Goal: Task Accomplishment & Management: Complete application form

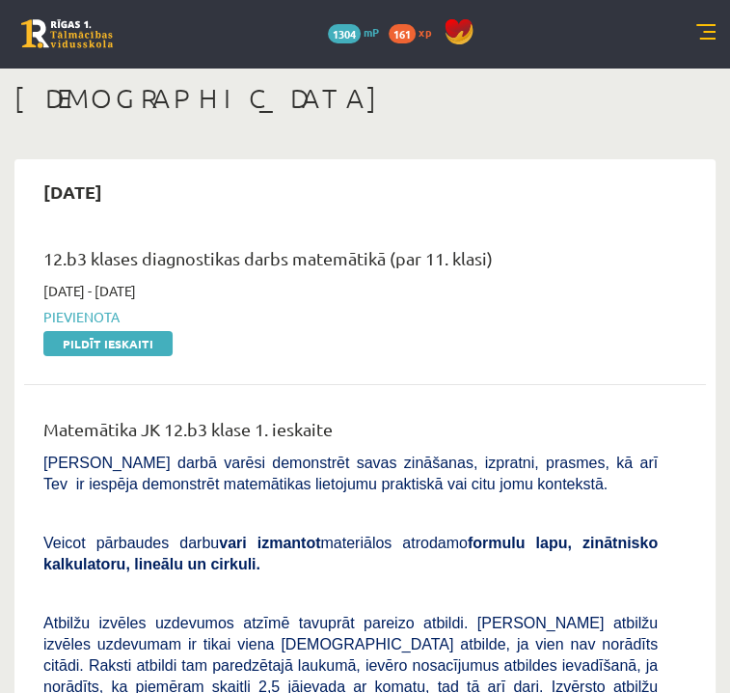
click at [367, 115] on h1 "[DEMOGRAPHIC_DATA]" at bounding box center [364, 98] width 701 height 33
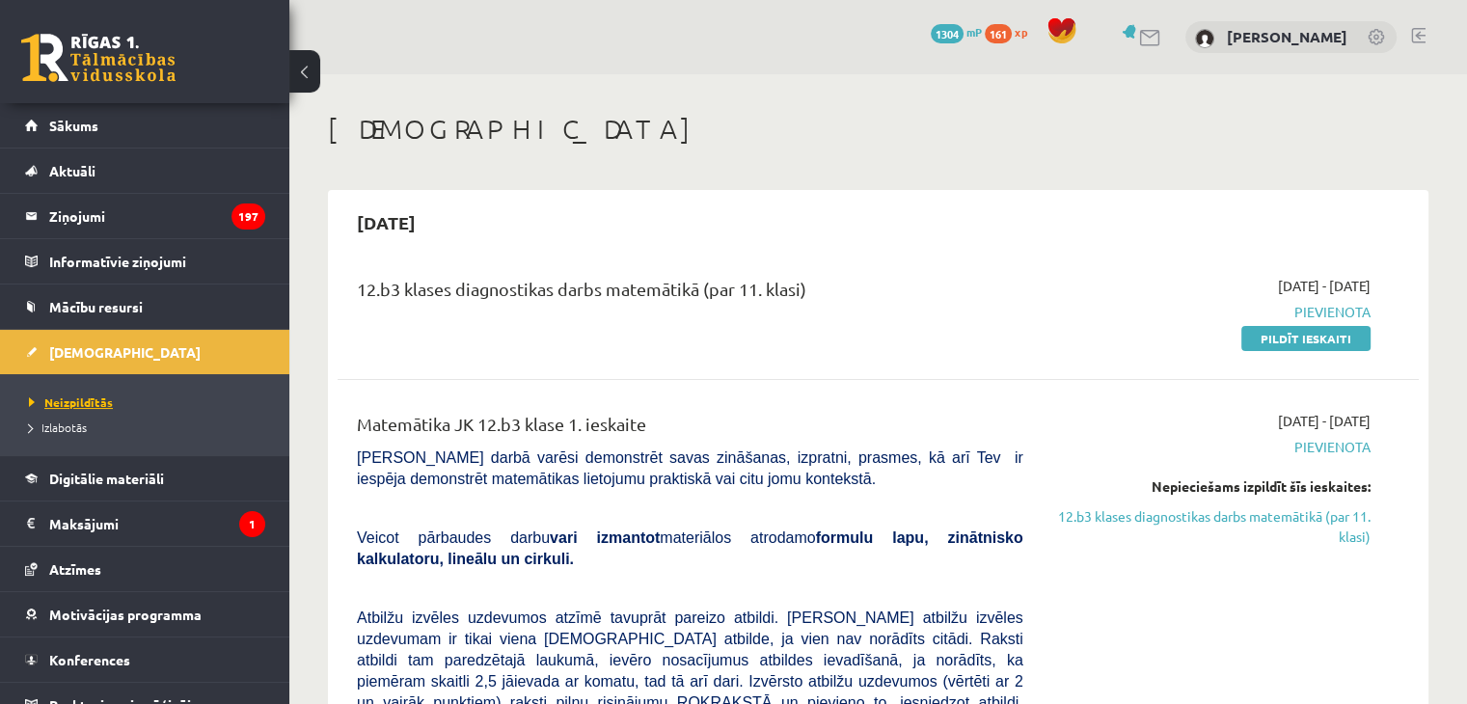
click at [65, 400] on span "Neizpildītās" at bounding box center [71, 402] width 84 height 15
click at [729, 336] on link "Pildīt ieskaiti" at bounding box center [1305, 338] width 129 height 25
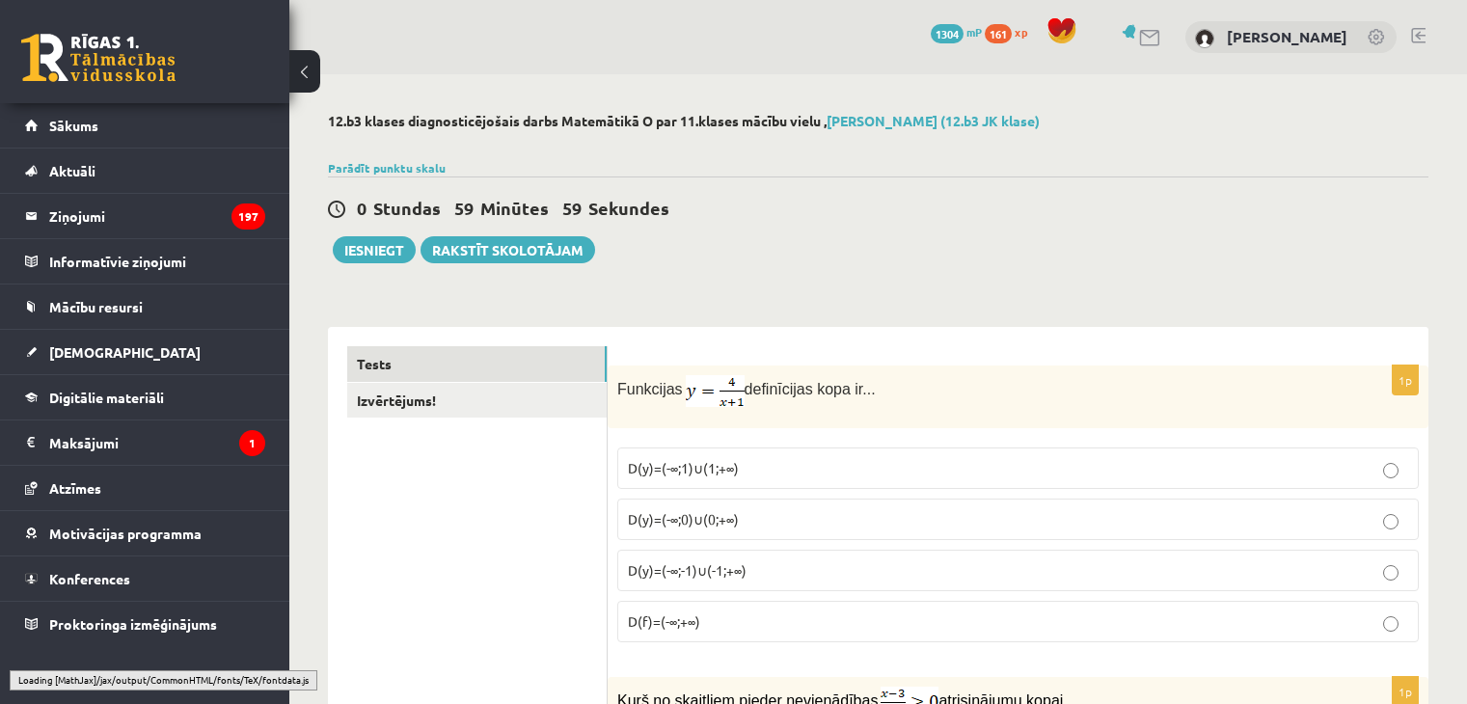
select select "**********"
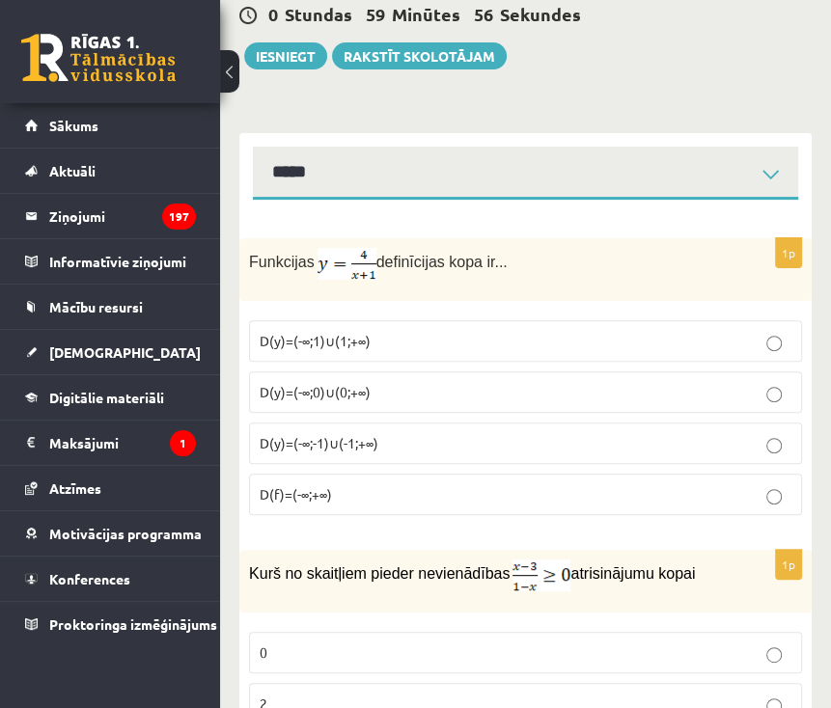
scroll to position [224, 0]
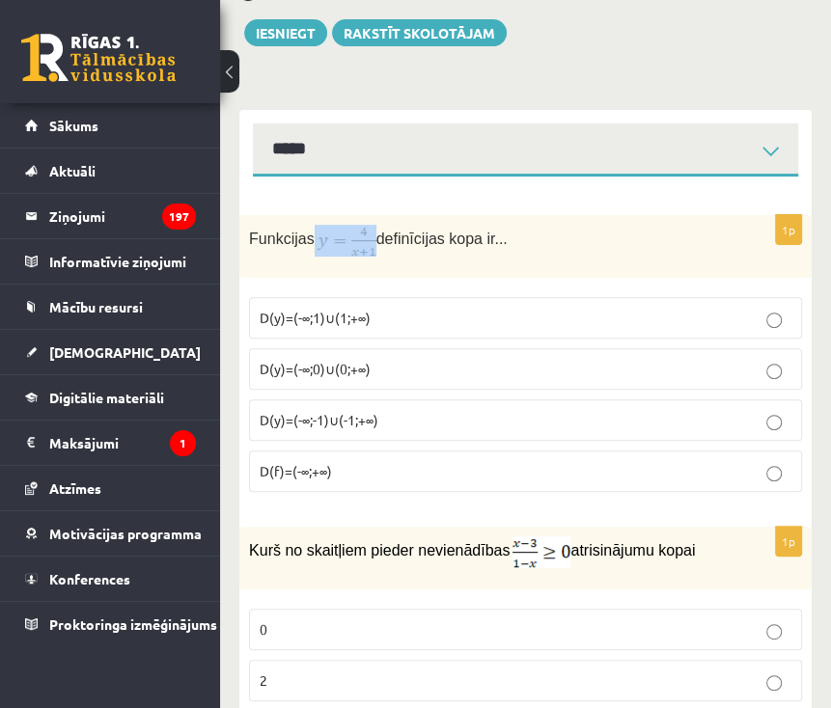
drag, startPoint x: 309, startPoint y: 233, endPoint x: 367, endPoint y: 232, distance: 57.9
click at [367, 232] on p "Funkcijas definīcijas kopa ir..." at bounding box center [477, 241] width 456 height 32
click at [523, 248] on p "Funkcijas definīcijas kopa ir..." at bounding box center [477, 241] width 456 height 32
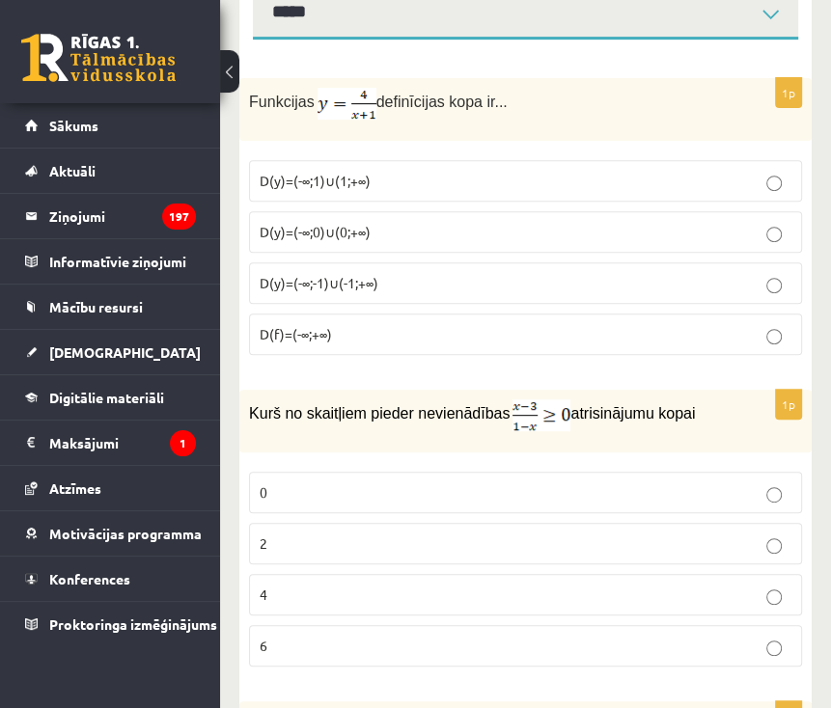
scroll to position [355, 0]
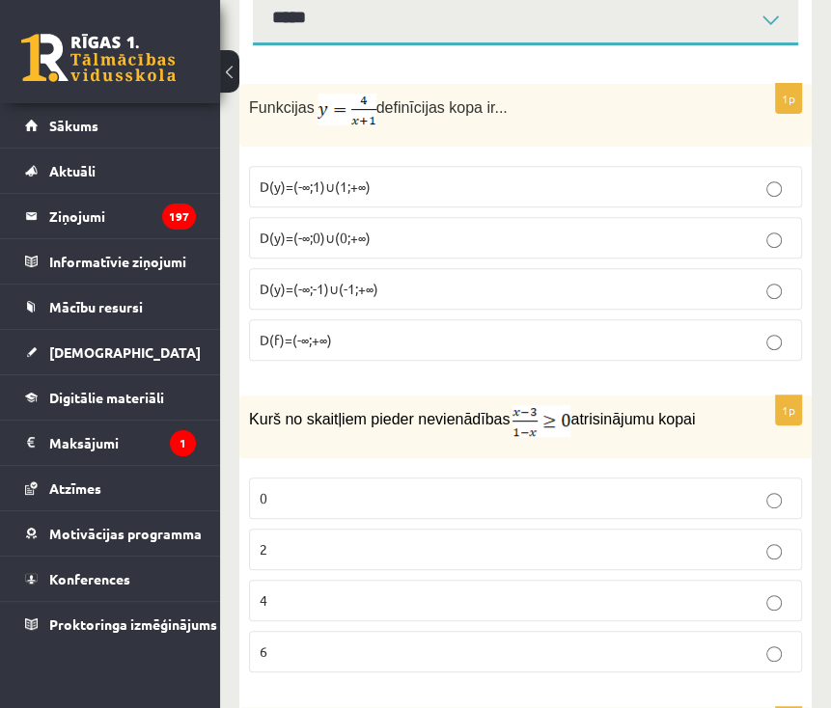
click at [359, 289] on span "D(y)=(-∞;-1)∪(-1;+∞)" at bounding box center [318, 288] width 119 height 17
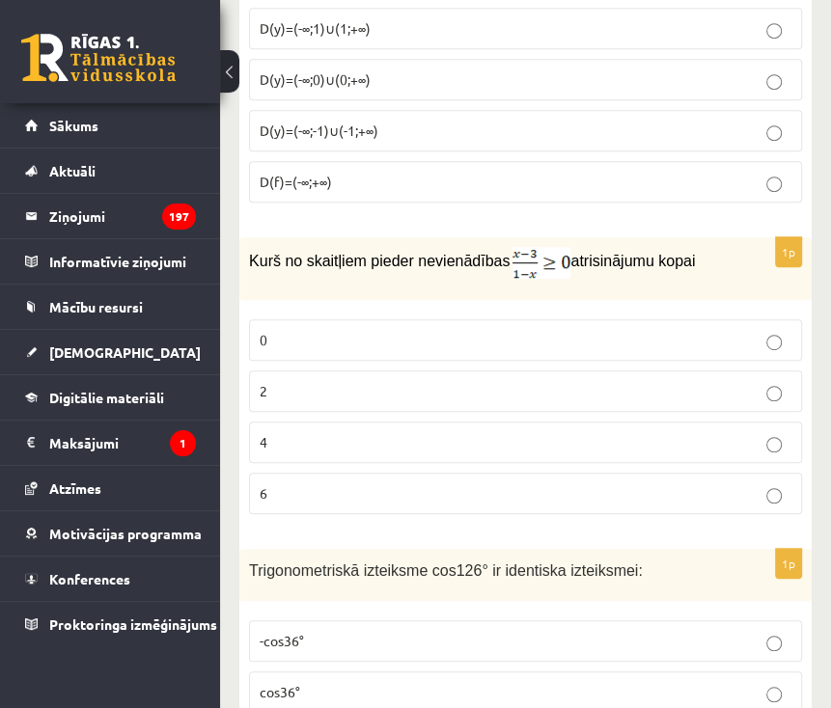
scroll to position [529, 0]
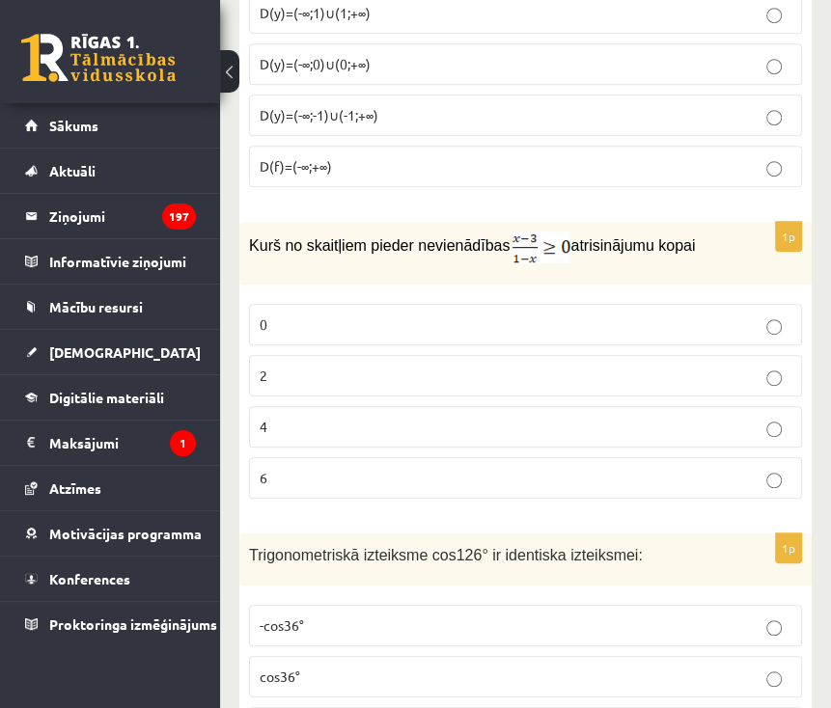
click at [313, 366] on p "2" at bounding box center [525, 376] width 532 height 20
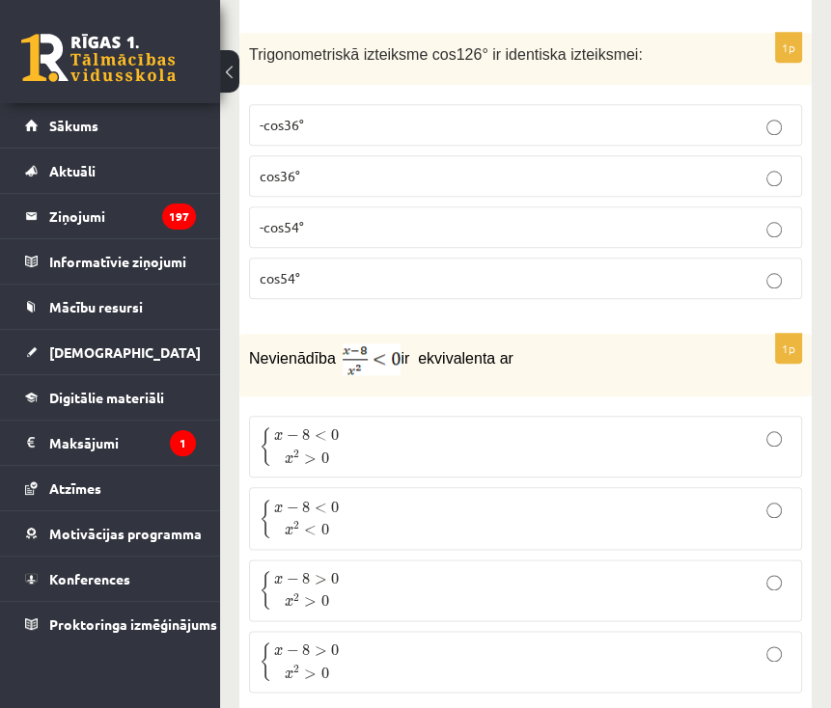
scroll to position [1028, 0]
click at [284, 229] on span "-cos54°" at bounding box center [281, 227] width 44 height 17
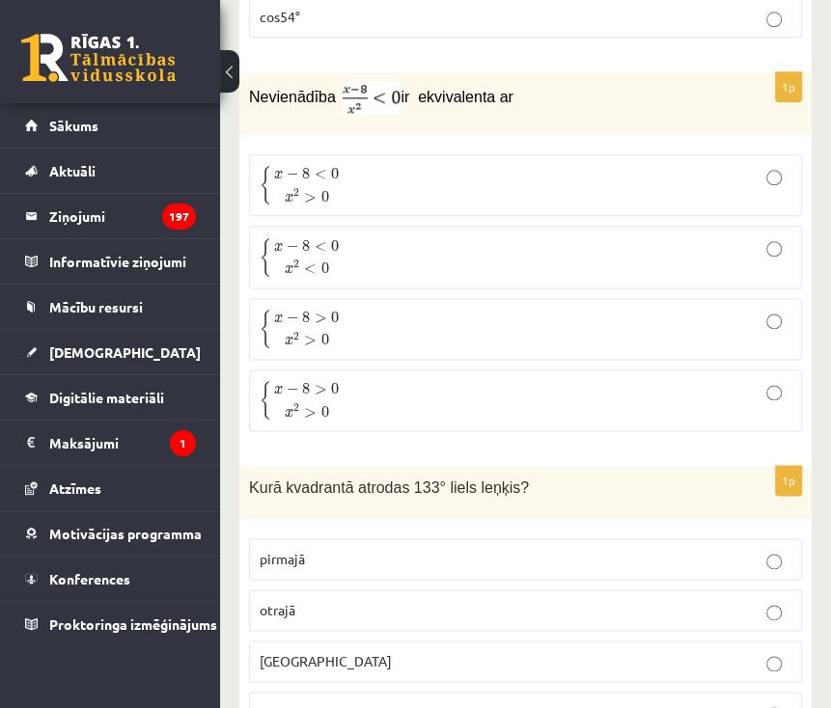
scroll to position [1296, 0]
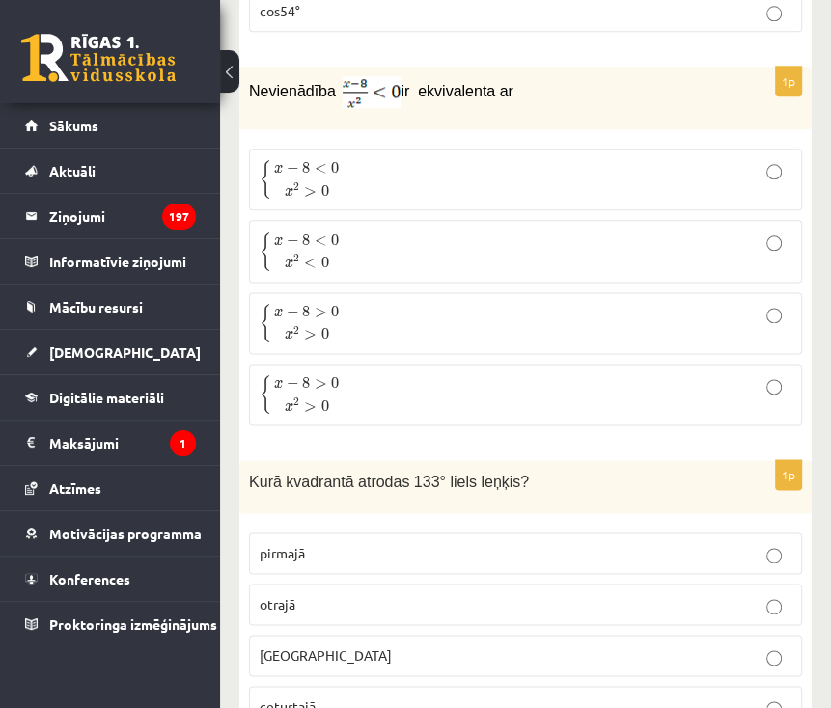
click at [348, 171] on p "{ x − 8 < 0 x 2 > 0 { x − 8 < 0 x 2 > 0" at bounding box center [525, 179] width 532 height 41
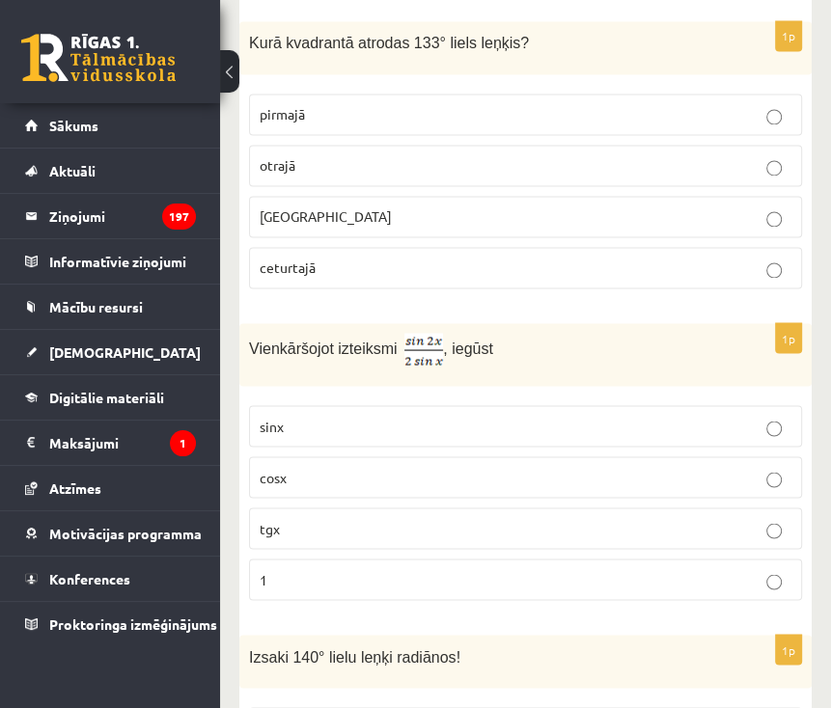
scroll to position [1736, 0]
click at [355, 174] on label "otrajā" at bounding box center [525, 164] width 553 height 41
click at [332, 468] on p "cosx" at bounding box center [525, 476] width 532 height 20
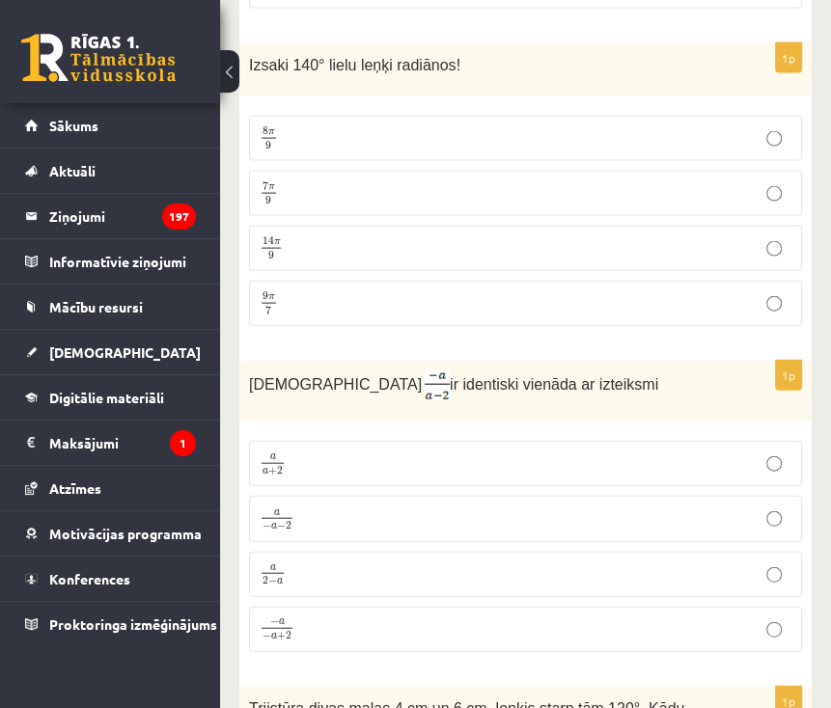
scroll to position [2329, 0]
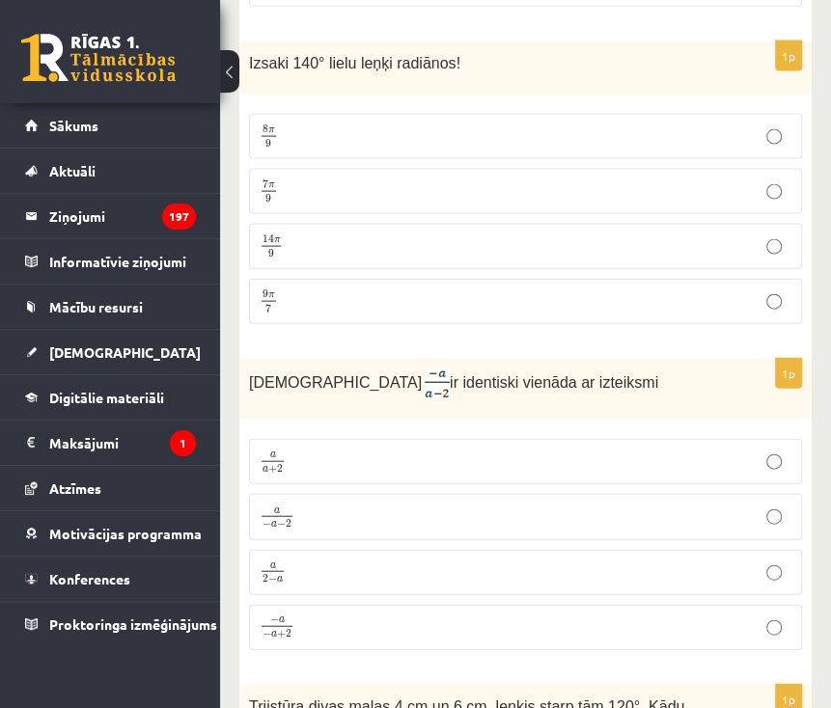
click at [324, 179] on p "7 π 9 7 π 9" at bounding box center [525, 191] width 532 height 24
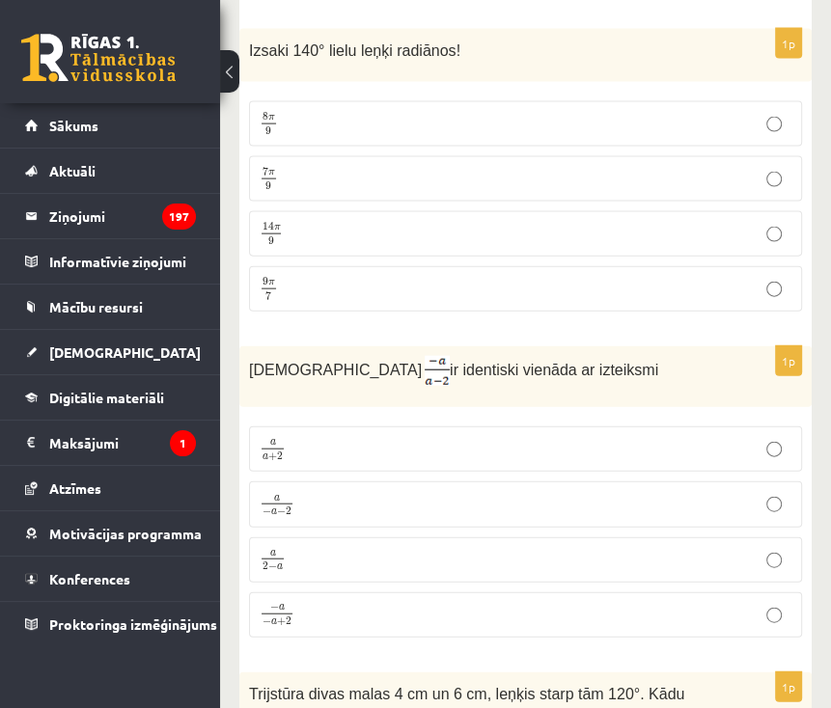
scroll to position [2342, 0]
click at [304, 547] on p "a 2 − a a 2 − a" at bounding box center [525, 559] width 532 height 24
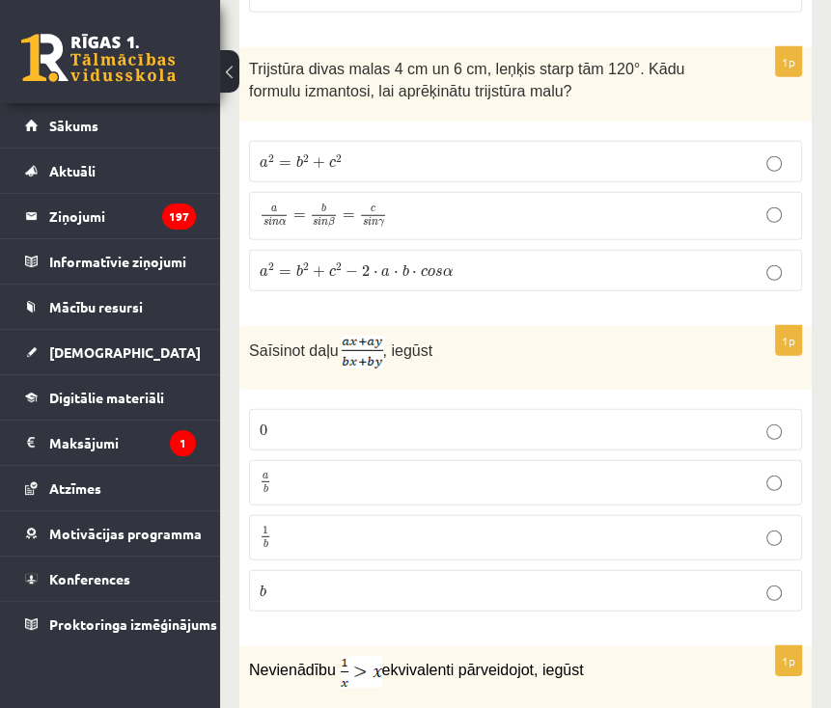
scroll to position [2965, 0]
click at [524, 337] on p "Saīsinot daļu , iegūst" at bounding box center [477, 353] width 456 height 33
click at [339, 264] on span "c 2" at bounding box center [336, 271] width 14 height 14
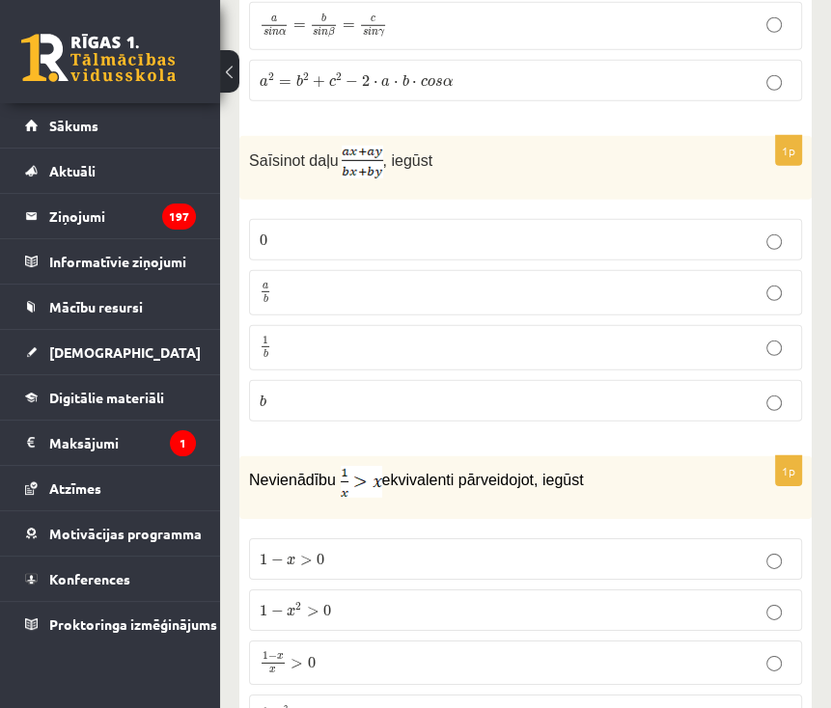
scroll to position [3158, 0]
click at [355, 279] on p "a b a b" at bounding box center [525, 291] width 532 height 24
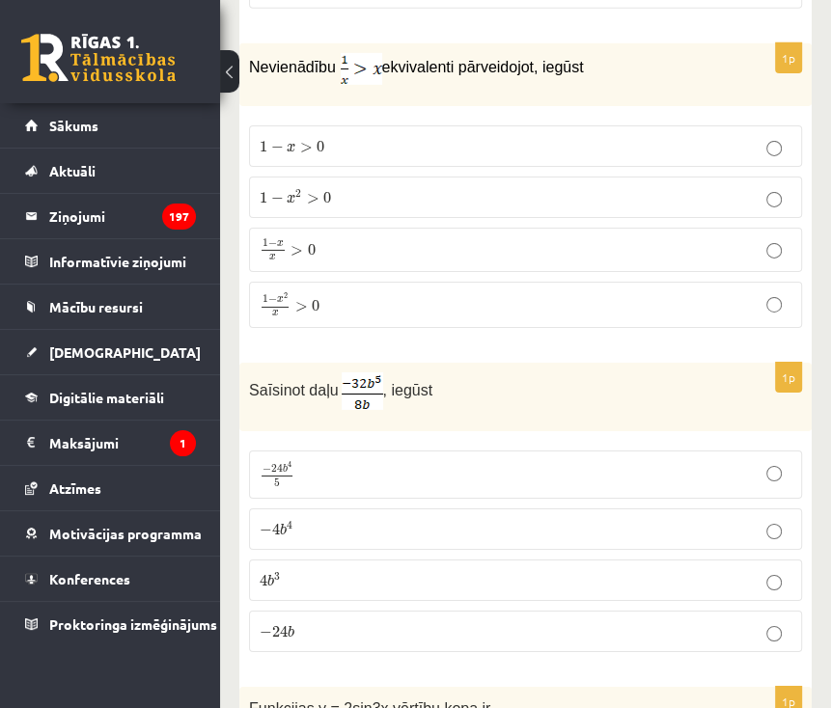
scroll to position [3569, 0]
click at [308, 293] on span "1 − x 2 x > 0" at bounding box center [289, 304] width 60 height 23
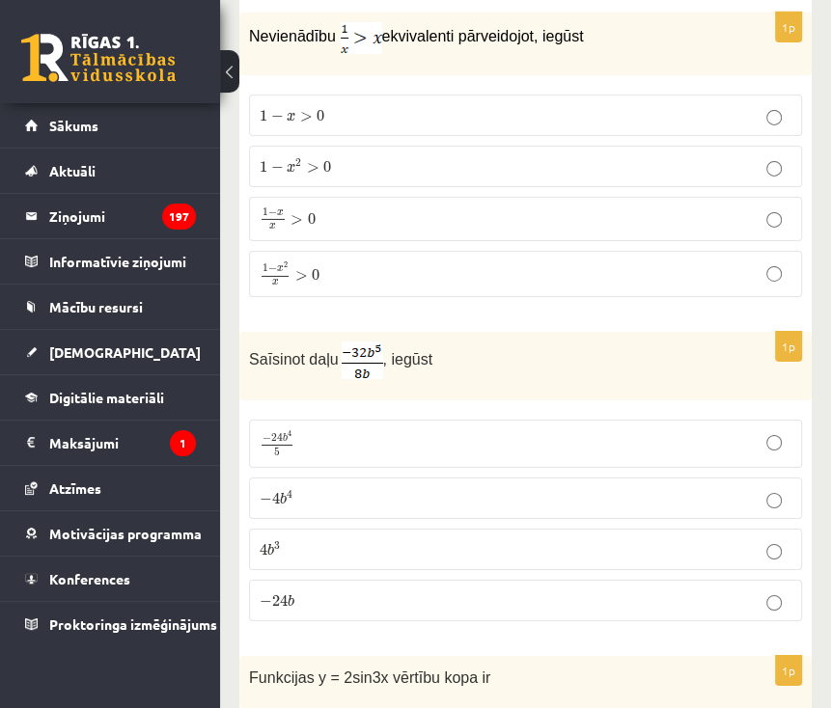
click at [399, 490] on label "− 4 b 4 − 4 b 4" at bounding box center [525, 497] width 553 height 41
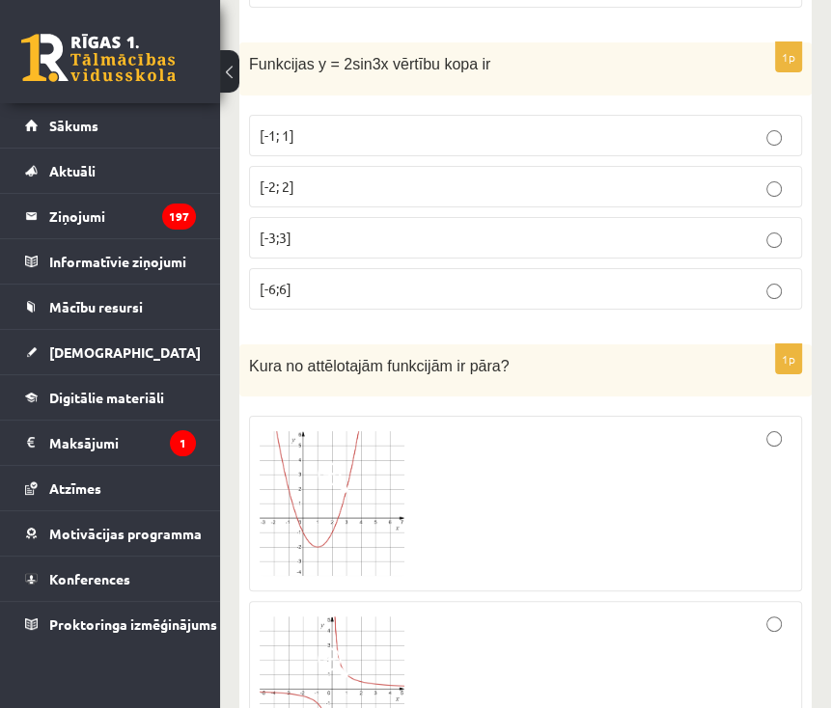
scroll to position [4215, 0]
click at [291, 176] on span "[-2; 2]" at bounding box center [276, 184] width 35 height 17
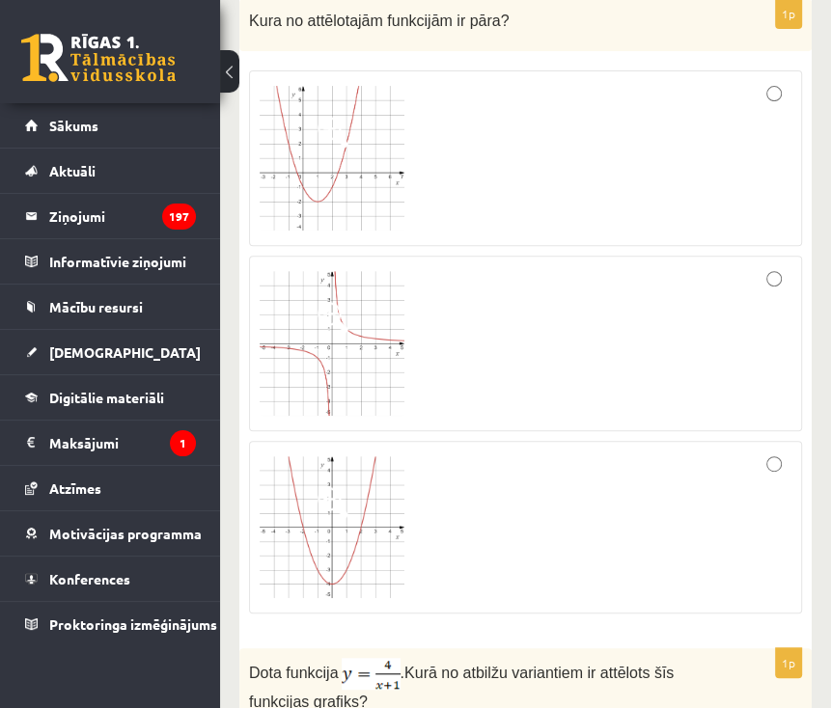
scroll to position [4560, 0]
click at [374, 469] on img at bounding box center [331, 526] width 145 height 143
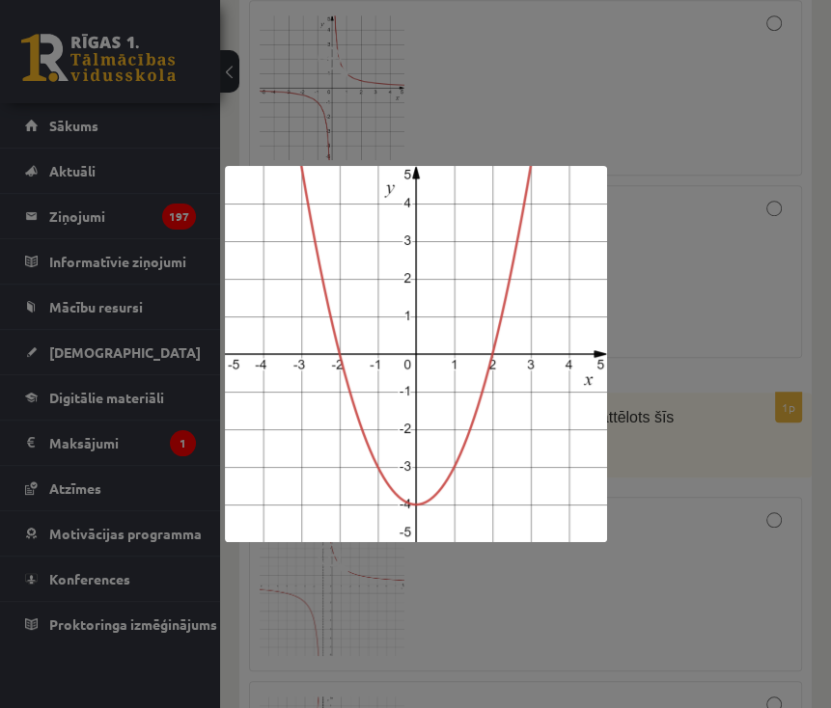
scroll to position [4821, 0]
click at [660, 330] on div at bounding box center [415, 354] width 831 height 708
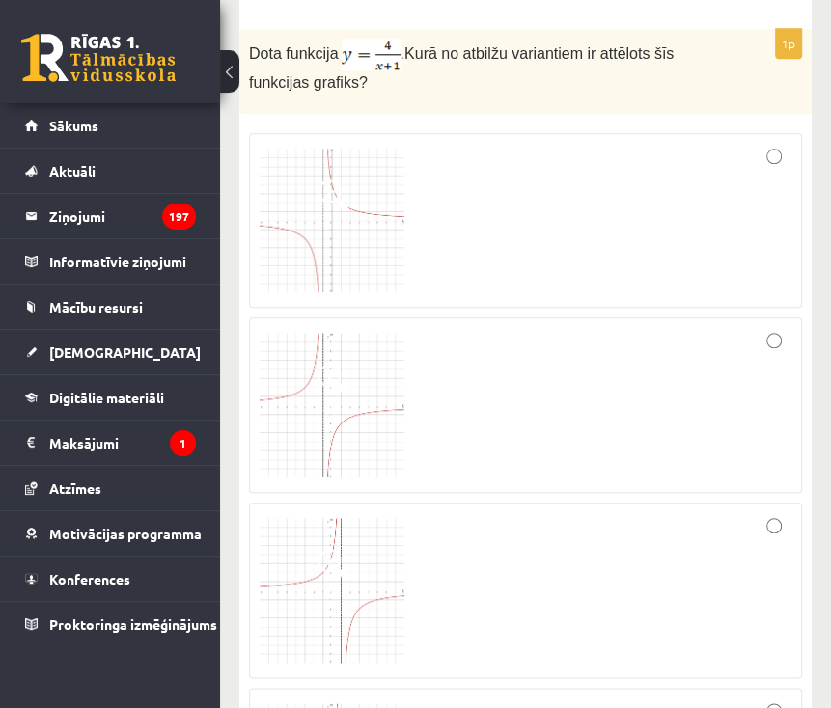
scroll to position [5083, 0]
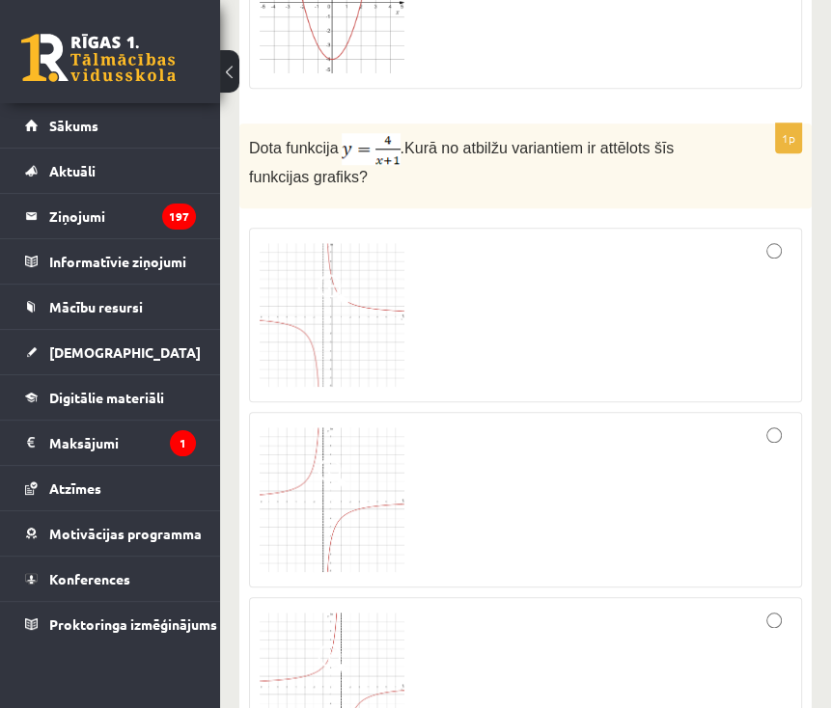
click at [398, 290] on img at bounding box center [331, 315] width 145 height 145
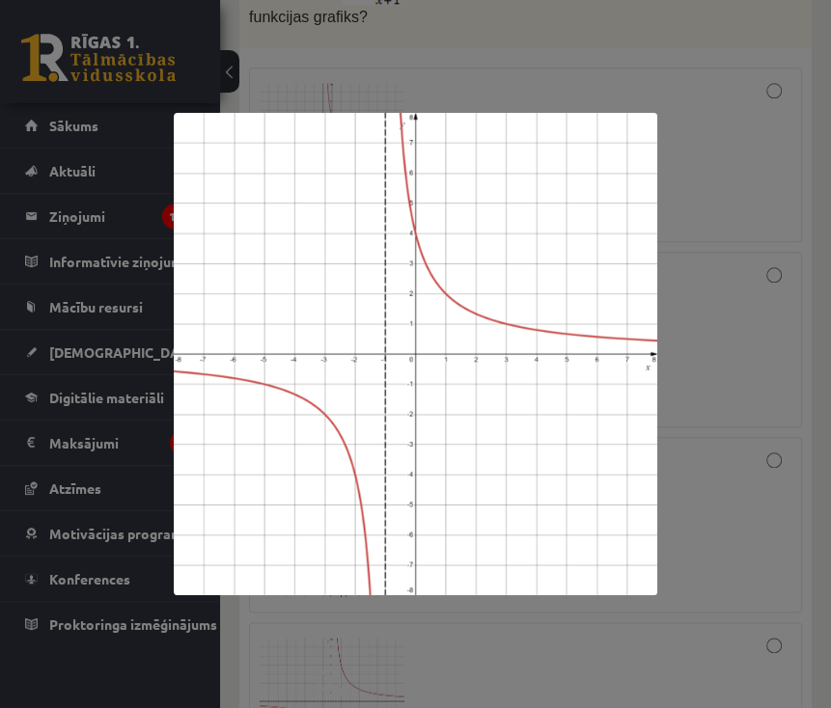
scroll to position [5247, 0]
click at [679, 101] on div at bounding box center [415, 354] width 831 height 708
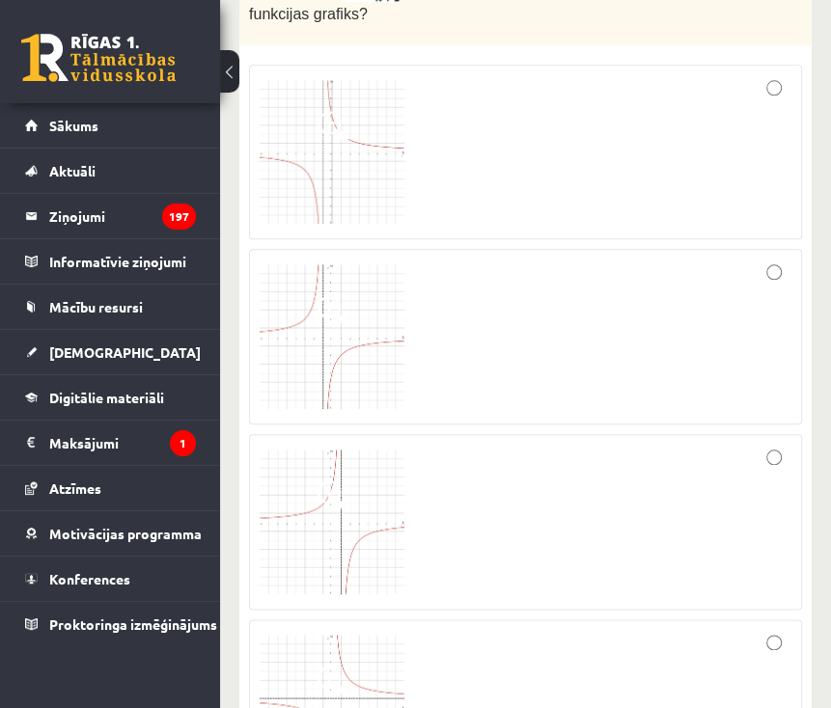
click at [679, 101] on div at bounding box center [525, 152] width 532 height 154
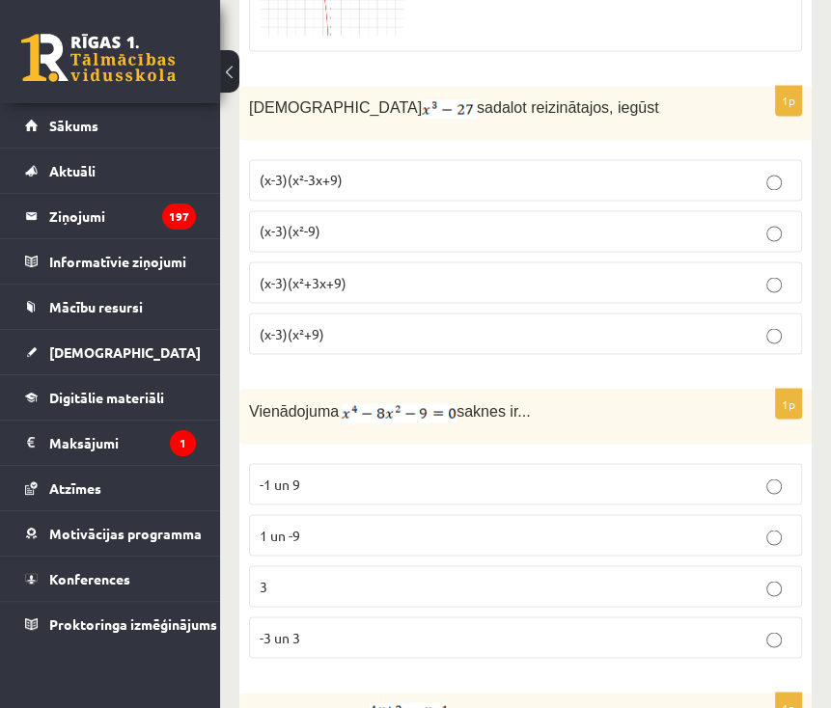
scroll to position [5991, 0]
click at [358, 271] on p "(x-3)(x²+3x+9)" at bounding box center [525, 281] width 532 height 20
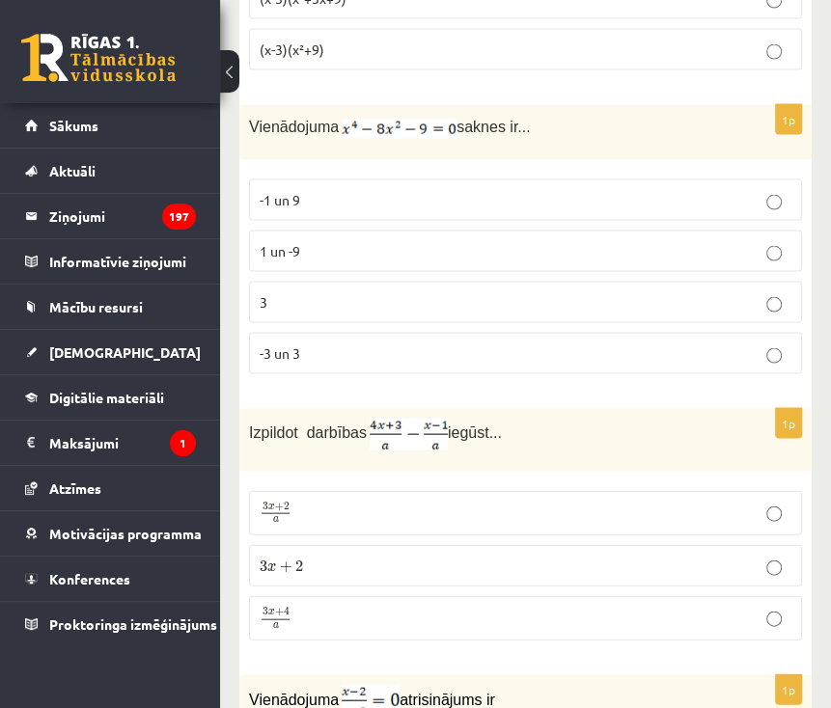
scroll to position [6277, 0]
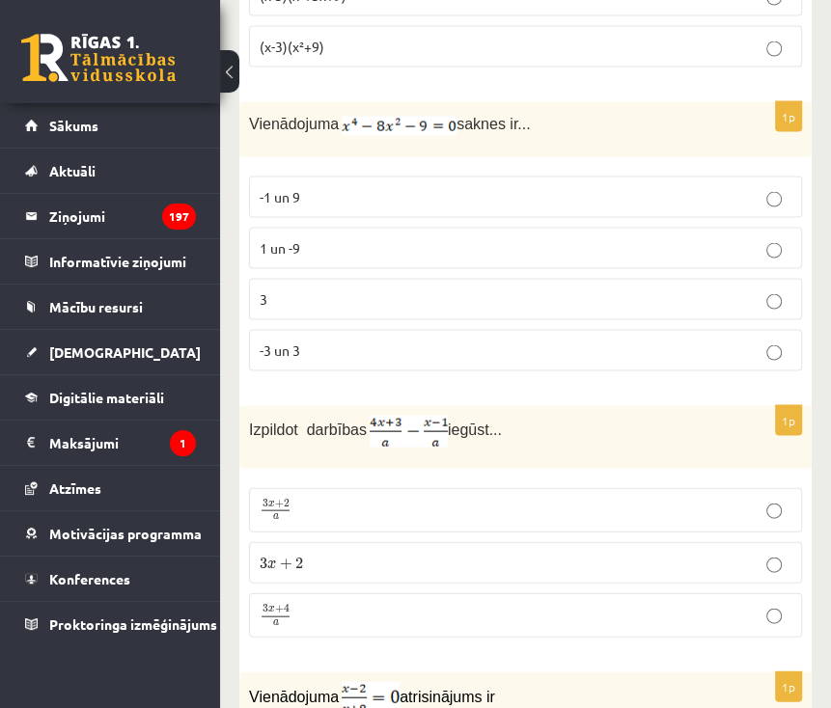
click at [343, 341] on p "-3 un 3" at bounding box center [525, 351] width 532 height 20
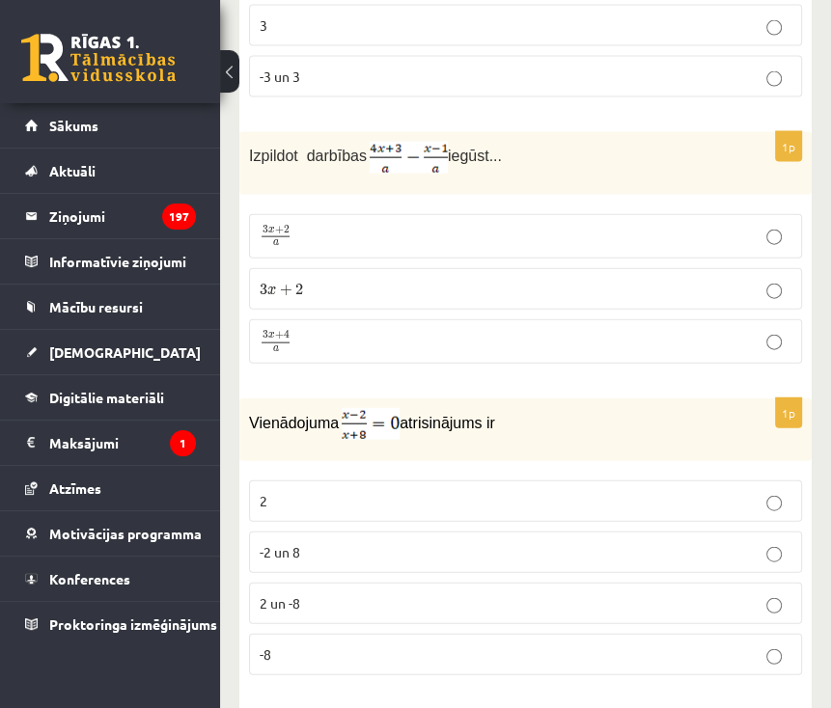
scroll to position [6550, 0]
click at [346, 226] on p "3 x + 2 a 3 x + 2 a" at bounding box center [525, 237] width 532 height 23
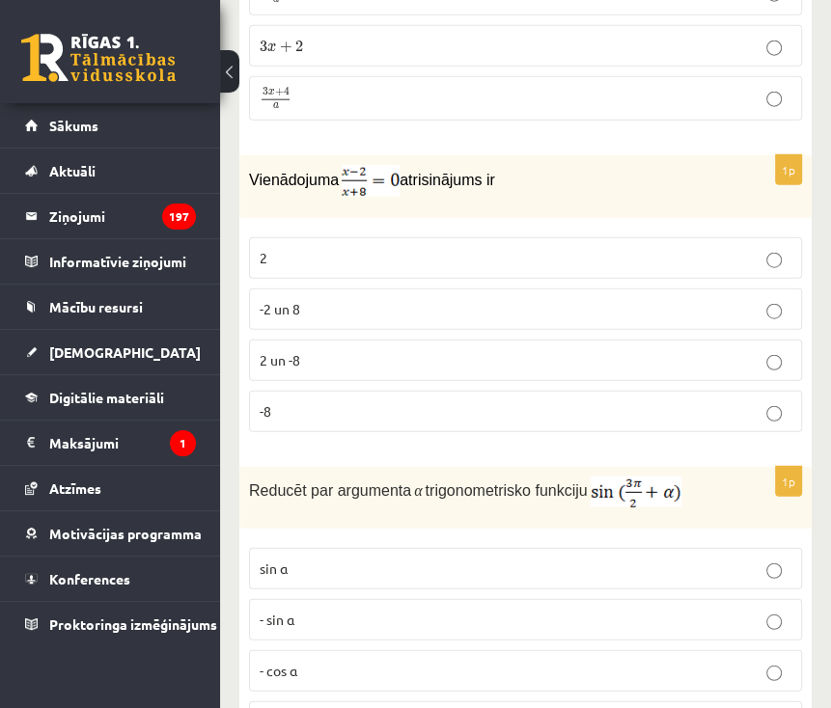
scroll to position [6806, 0]
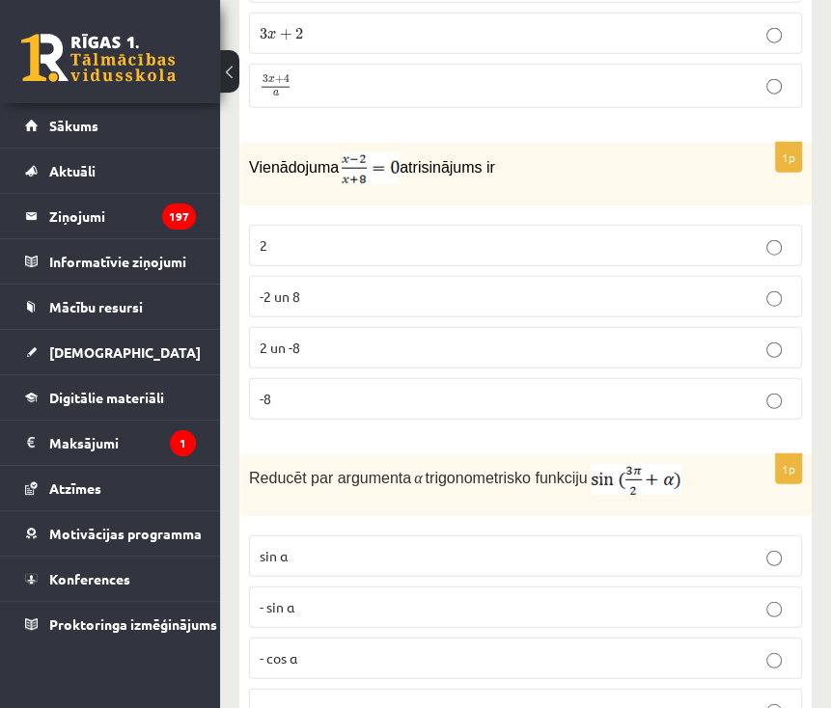
click at [303, 235] on p "2" at bounding box center [525, 245] width 532 height 20
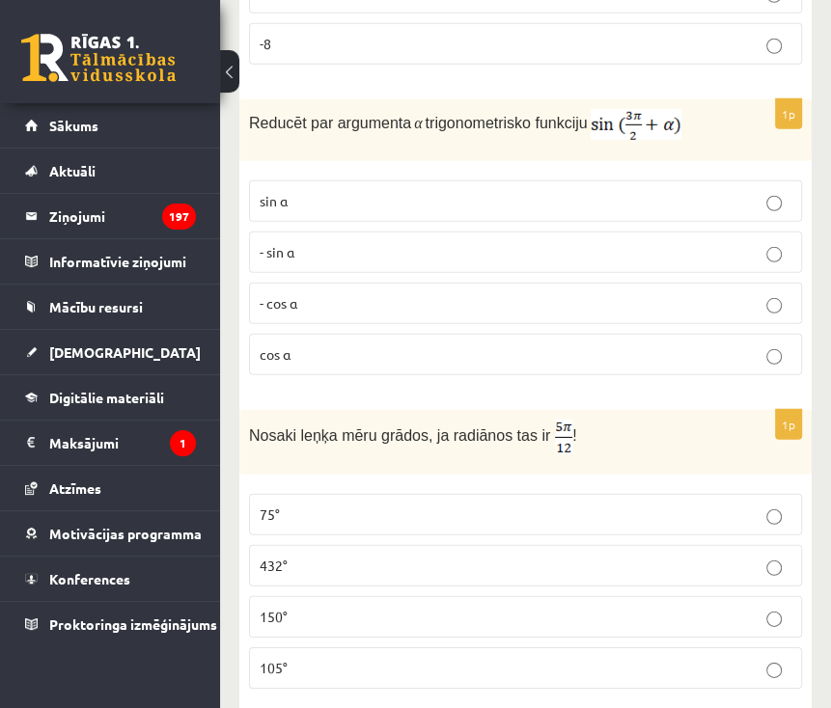
scroll to position [7163, 0]
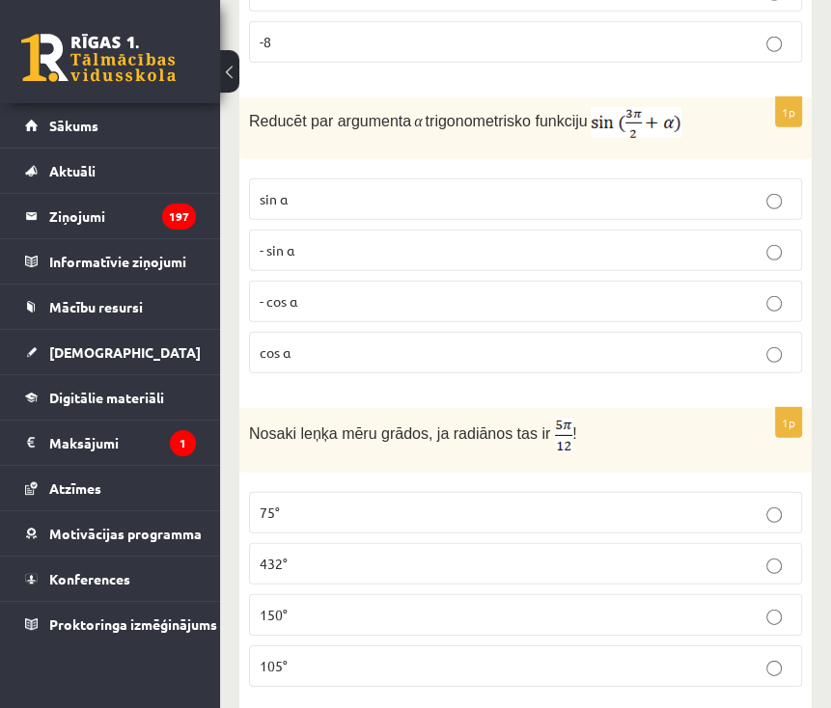
click at [289, 343] on span "cos⁡ α" at bounding box center [274, 351] width 31 height 17
click at [309, 291] on p "- cos ⁡α" at bounding box center [525, 301] width 532 height 20
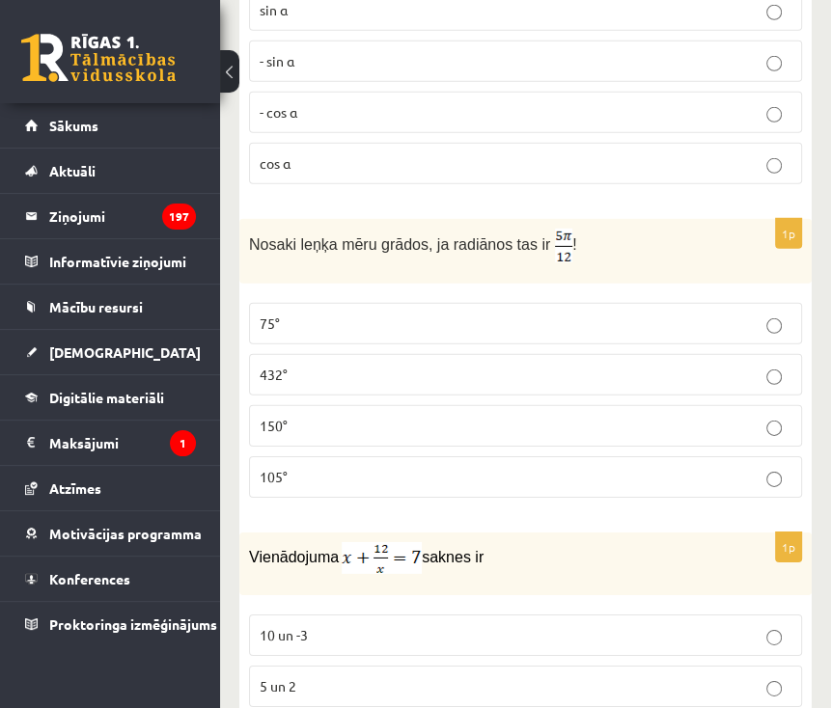
scroll to position [7424, 0]
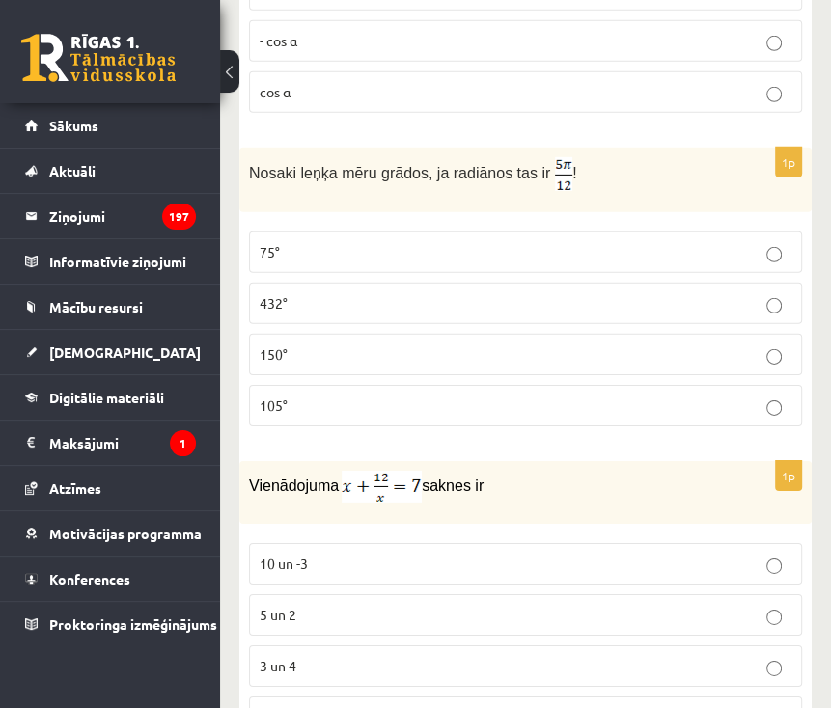
click at [330, 242] on p "75°" at bounding box center [525, 252] width 532 height 20
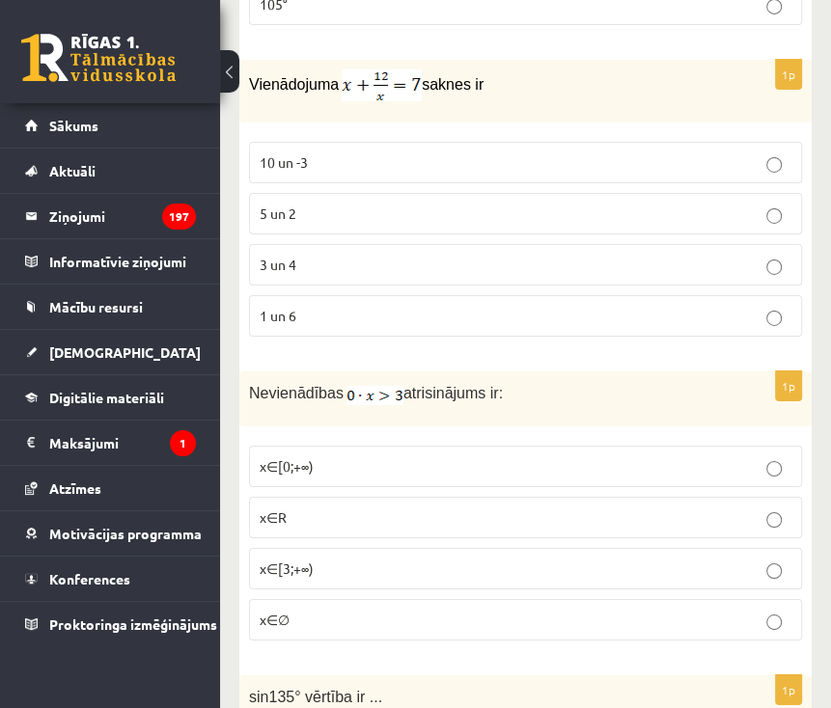
scroll to position [7820, 0]
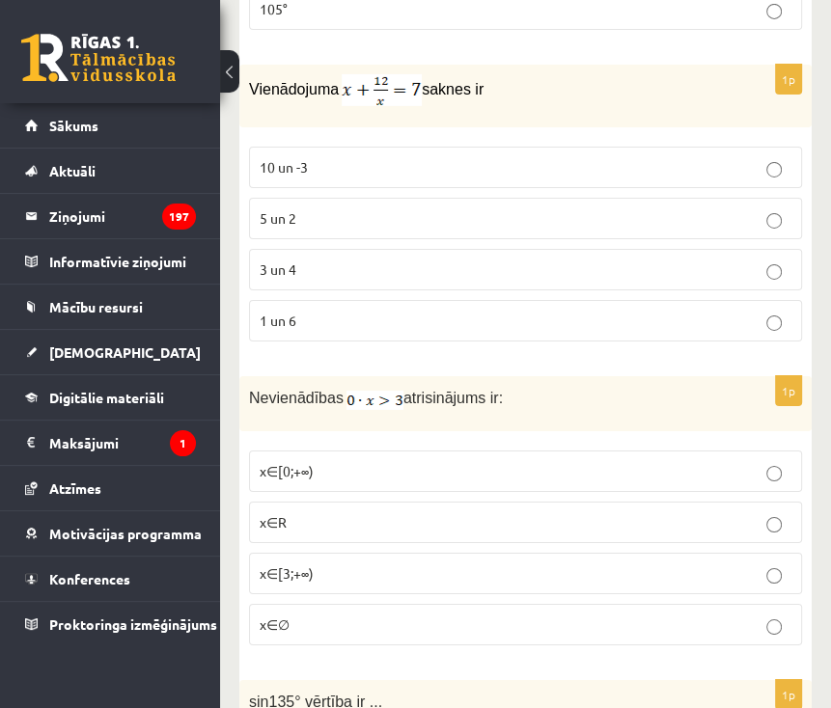
click at [309, 259] on p "3 un 4" at bounding box center [525, 269] width 532 height 20
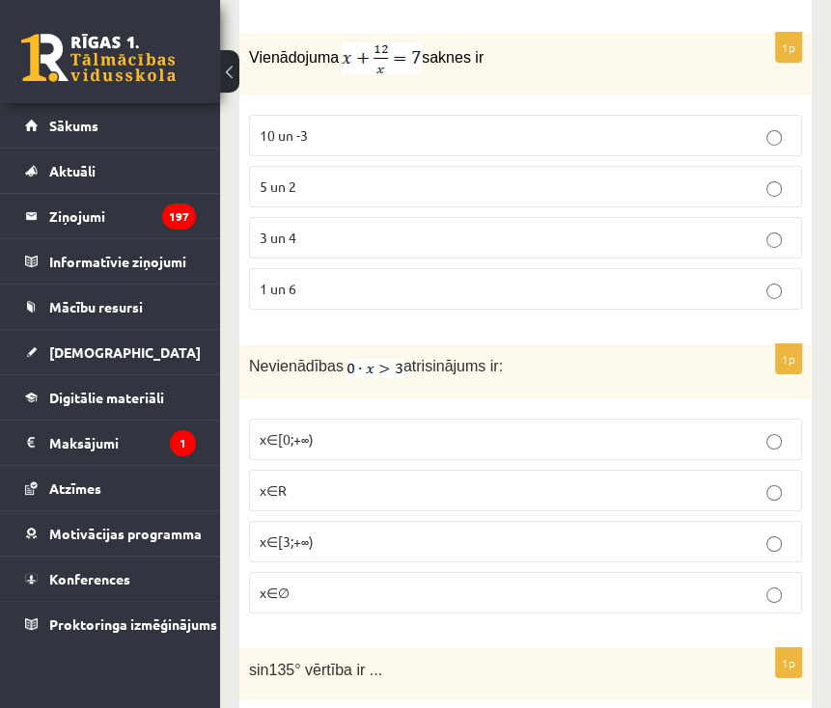
click at [325, 583] on p "x∈∅" at bounding box center [525, 593] width 532 height 20
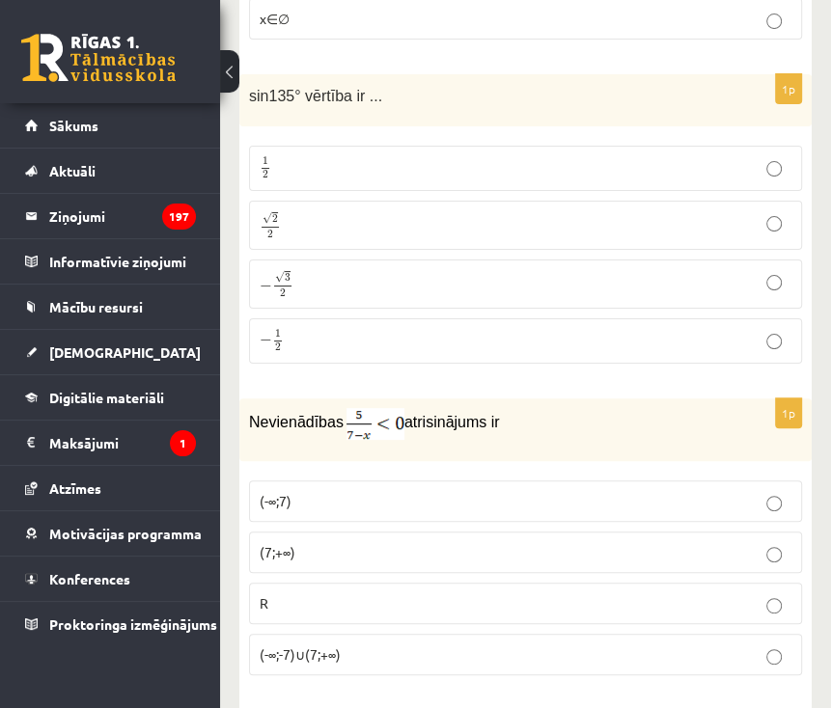
scroll to position [8427, 0]
click at [355, 200] on label "√ 2 2 2 2" at bounding box center [525, 224] width 553 height 49
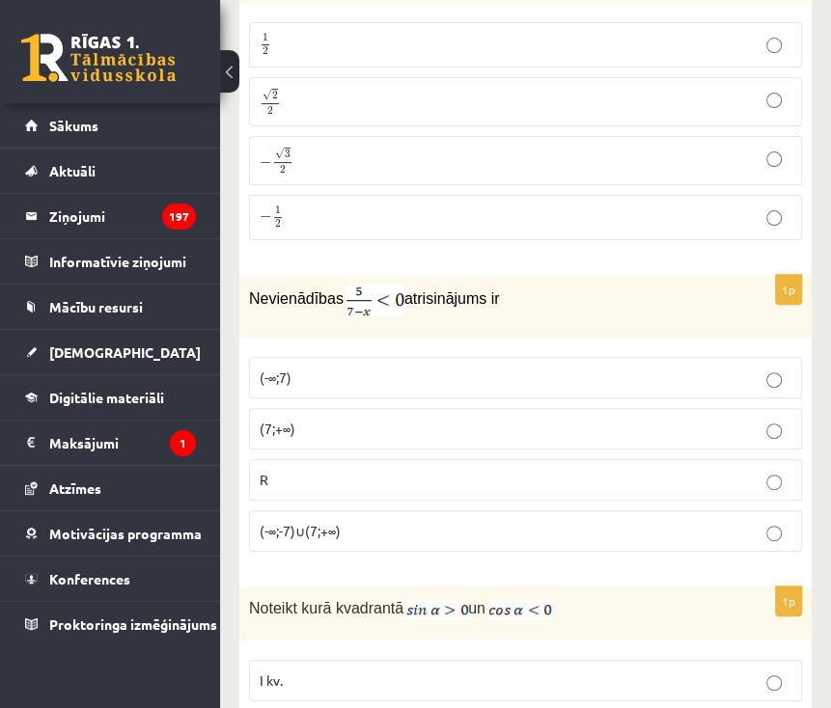
scroll to position [8550, 0]
click at [355, 418] on p "(7;+∞)" at bounding box center [525, 428] width 532 height 20
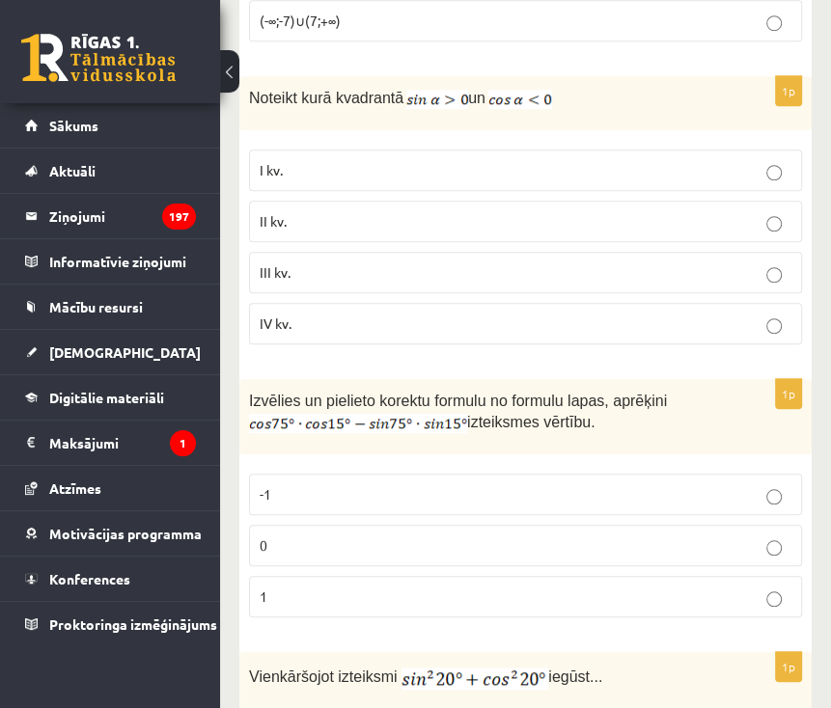
scroll to position [9071, 0]
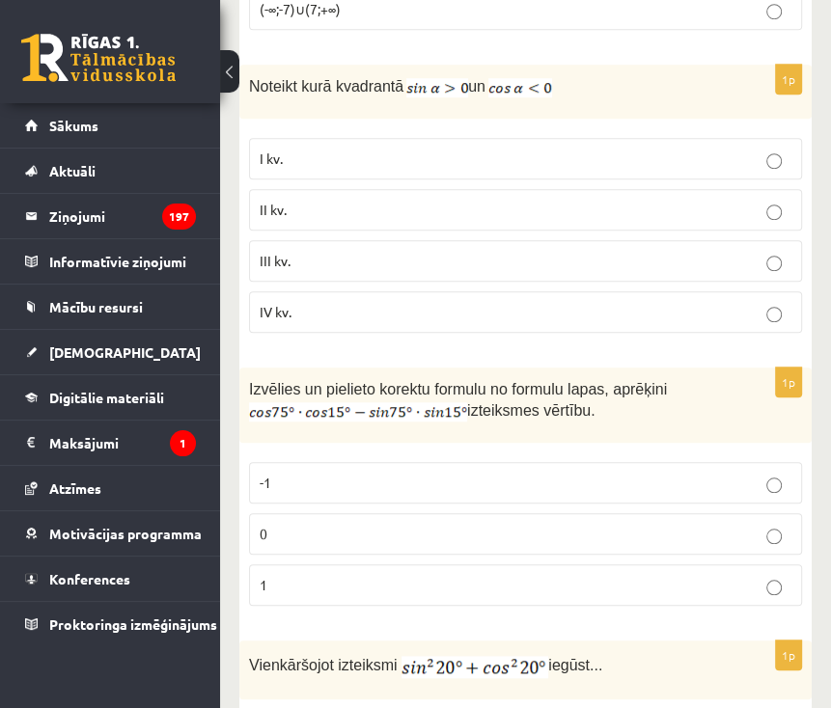
click at [435, 200] on p "II kv." at bounding box center [525, 210] width 532 height 20
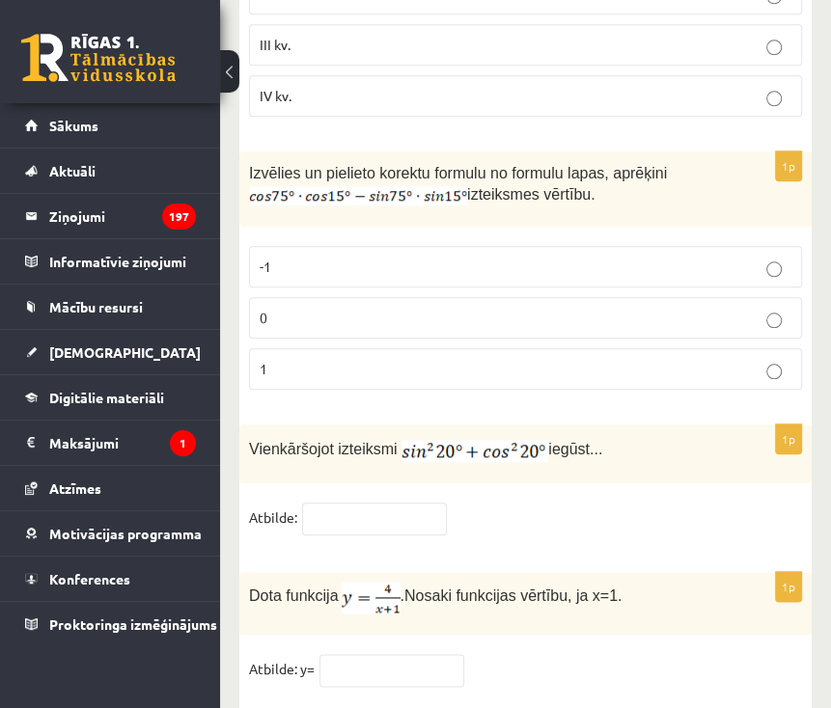
scroll to position [9288, 0]
click at [581, 307] on p "0" at bounding box center [525, 317] width 532 height 20
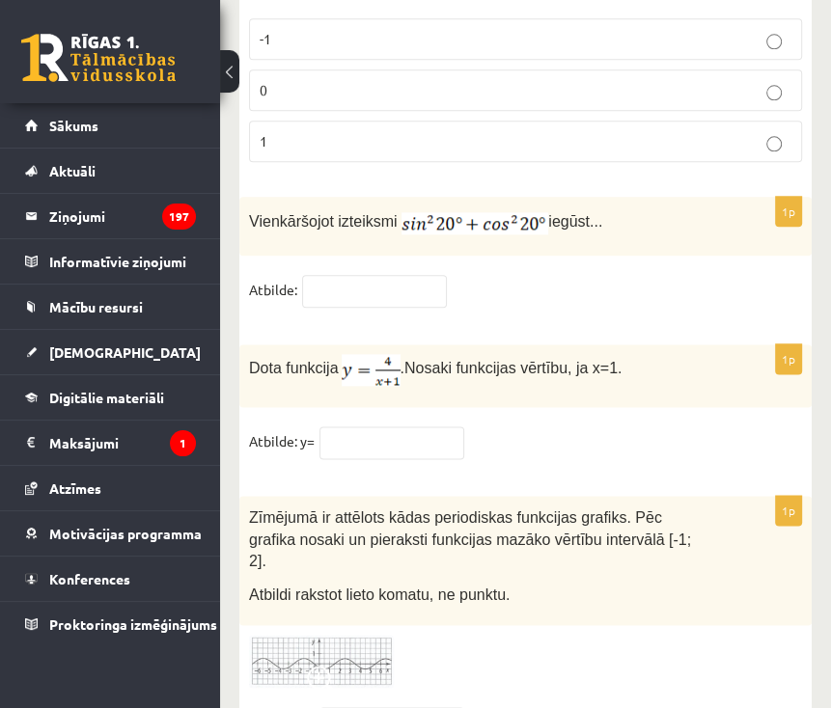
scroll to position [9546, 0]
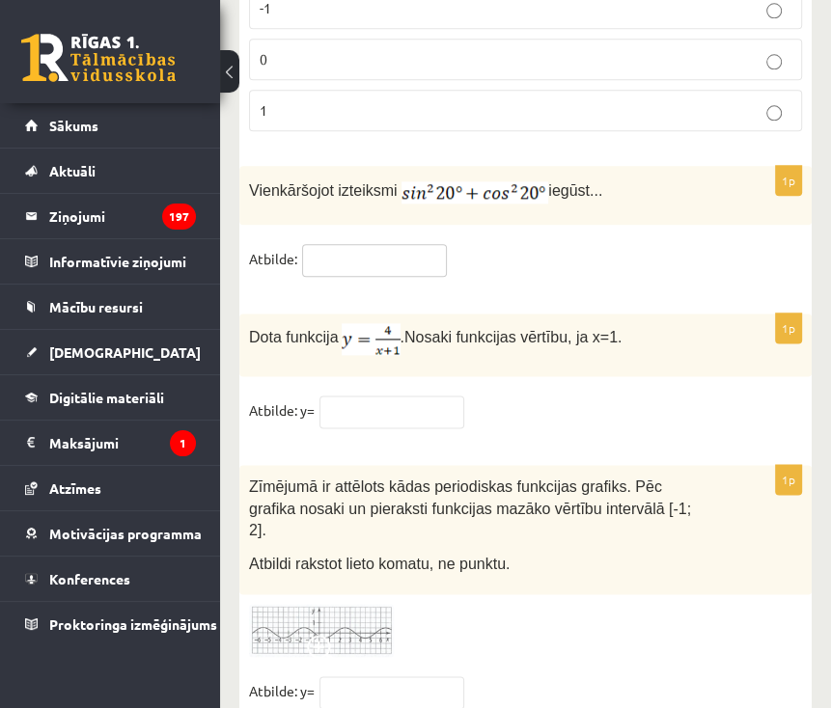
click at [390, 244] on input "text" at bounding box center [374, 260] width 145 height 33
type input "*"
click at [391, 395] on input "text" at bounding box center [391, 411] width 145 height 33
type input "*"
click at [344, 676] on input "text" at bounding box center [391, 692] width 145 height 33
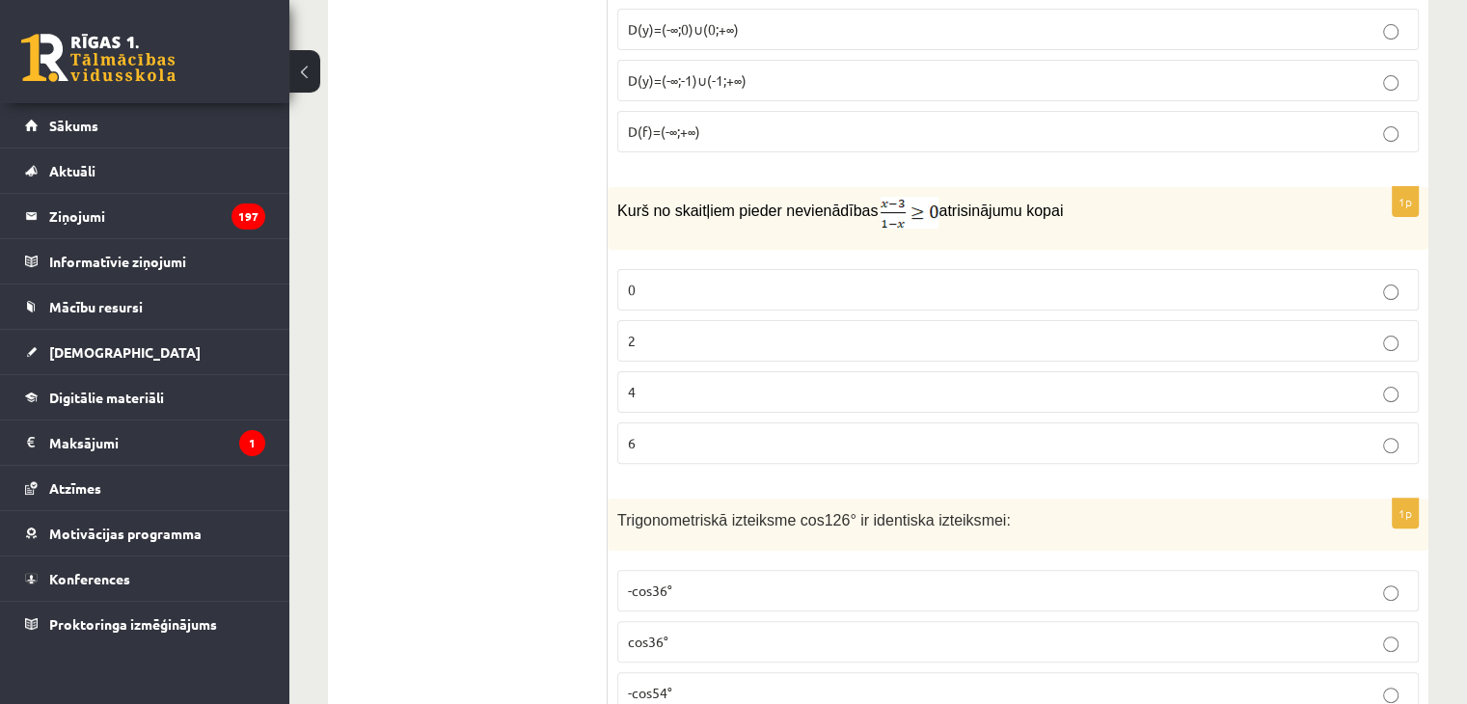
scroll to position [0, 0]
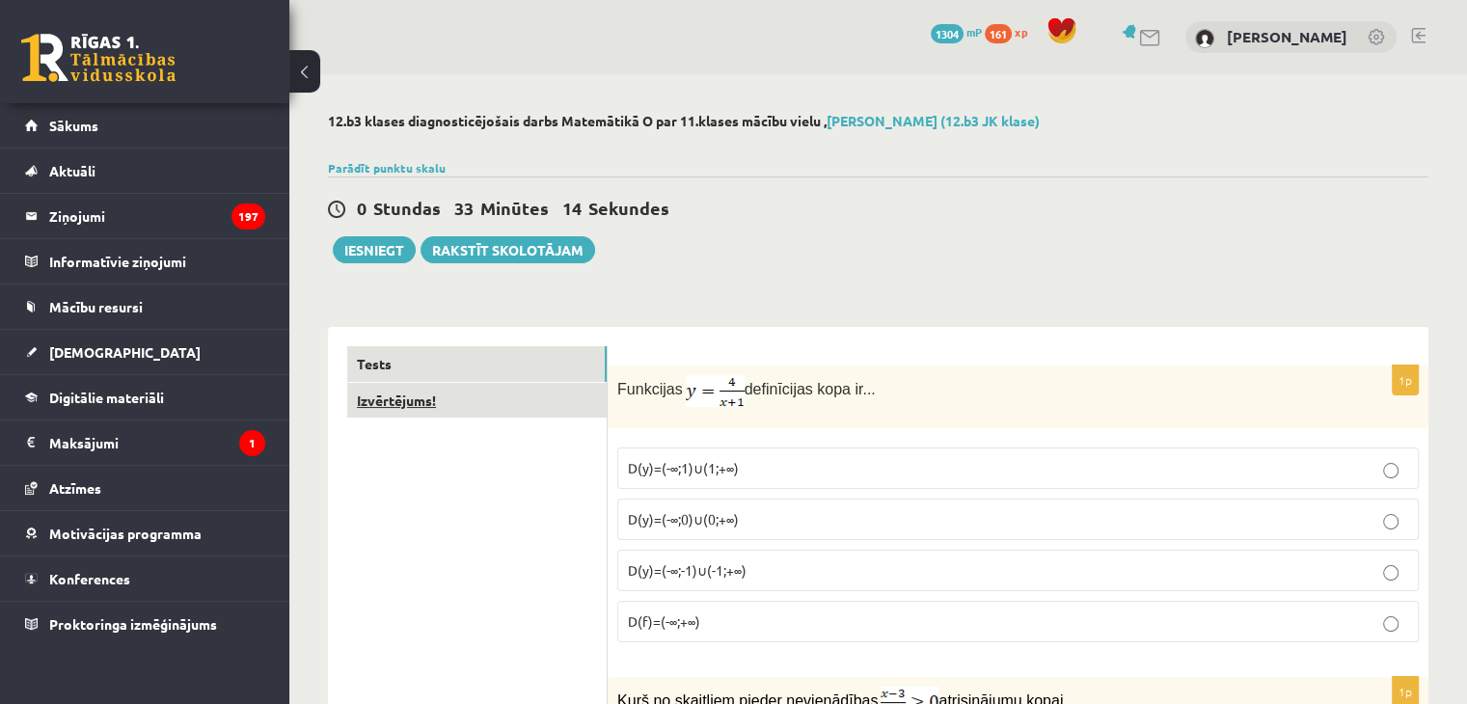
type input "**"
click at [425, 405] on link "Izvērtējums!" at bounding box center [476, 401] width 259 height 36
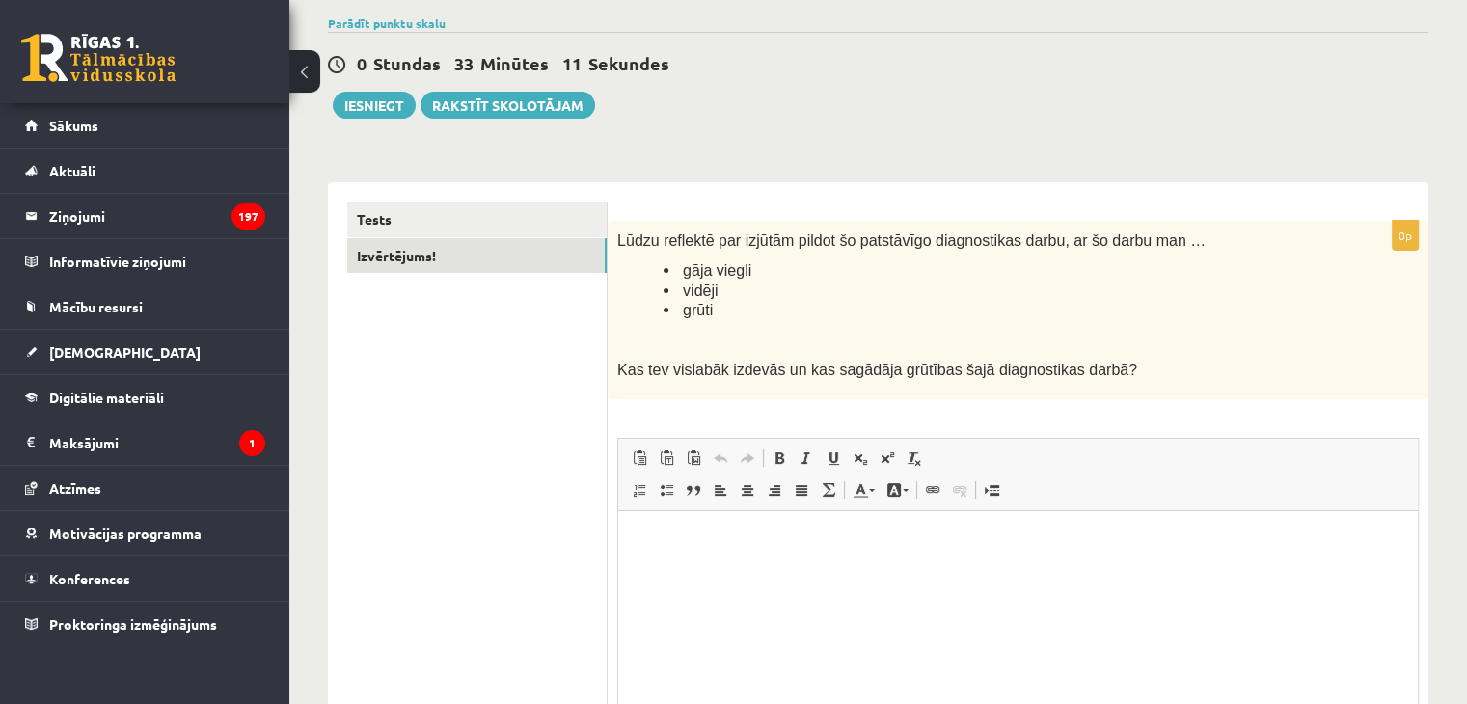
click at [691, 449] on link "Paste from Word" at bounding box center [693, 458] width 27 height 25
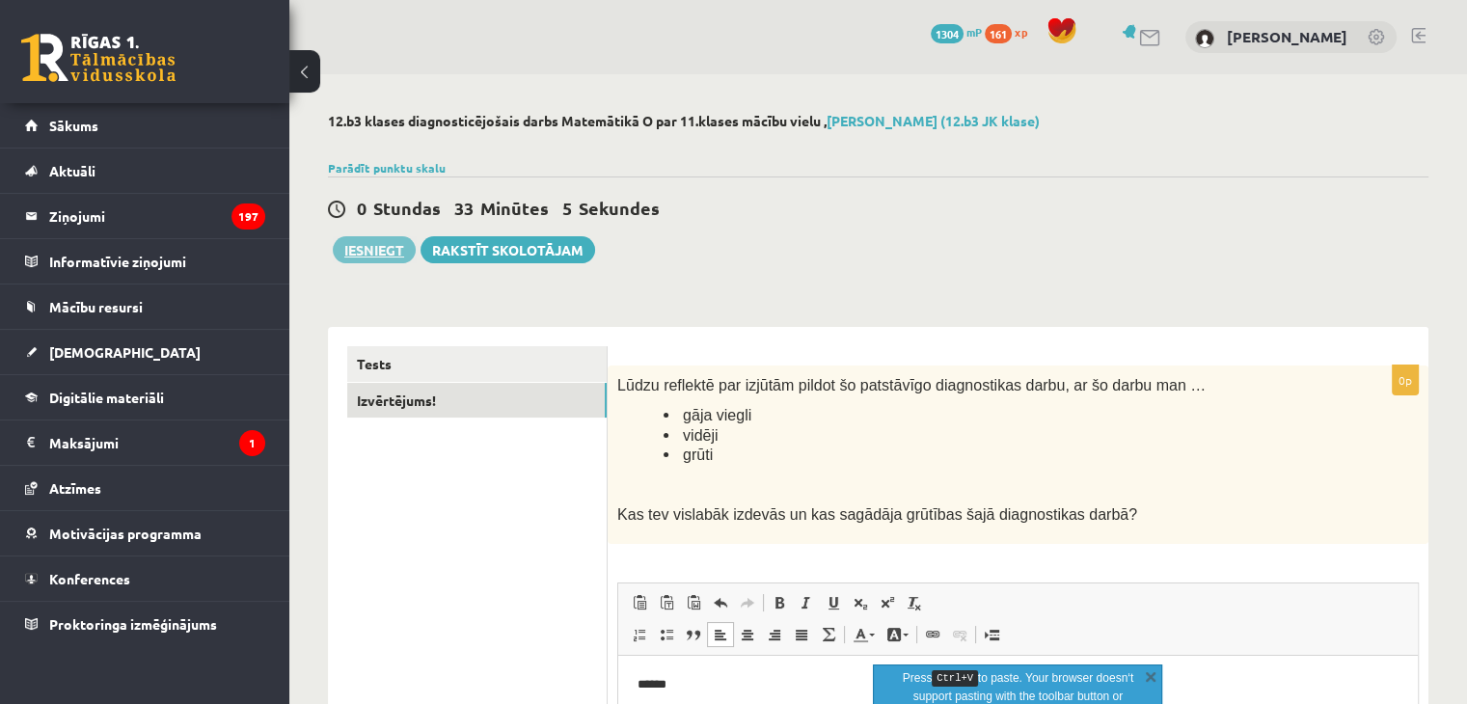
click at [392, 243] on button "Iesniegt" at bounding box center [374, 249] width 83 height 27
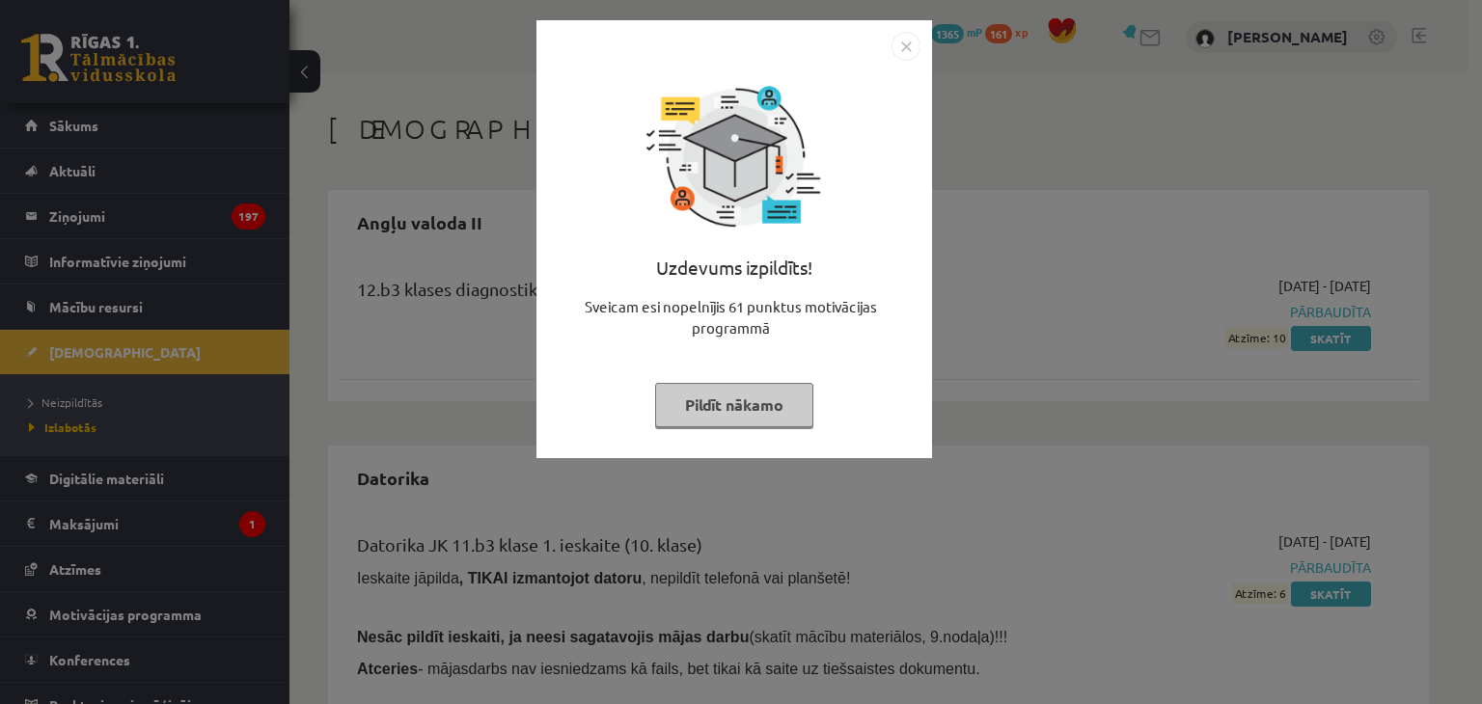
click at [899, 46] on img "Close" at bounding box center [905, 46] width 29 height 29
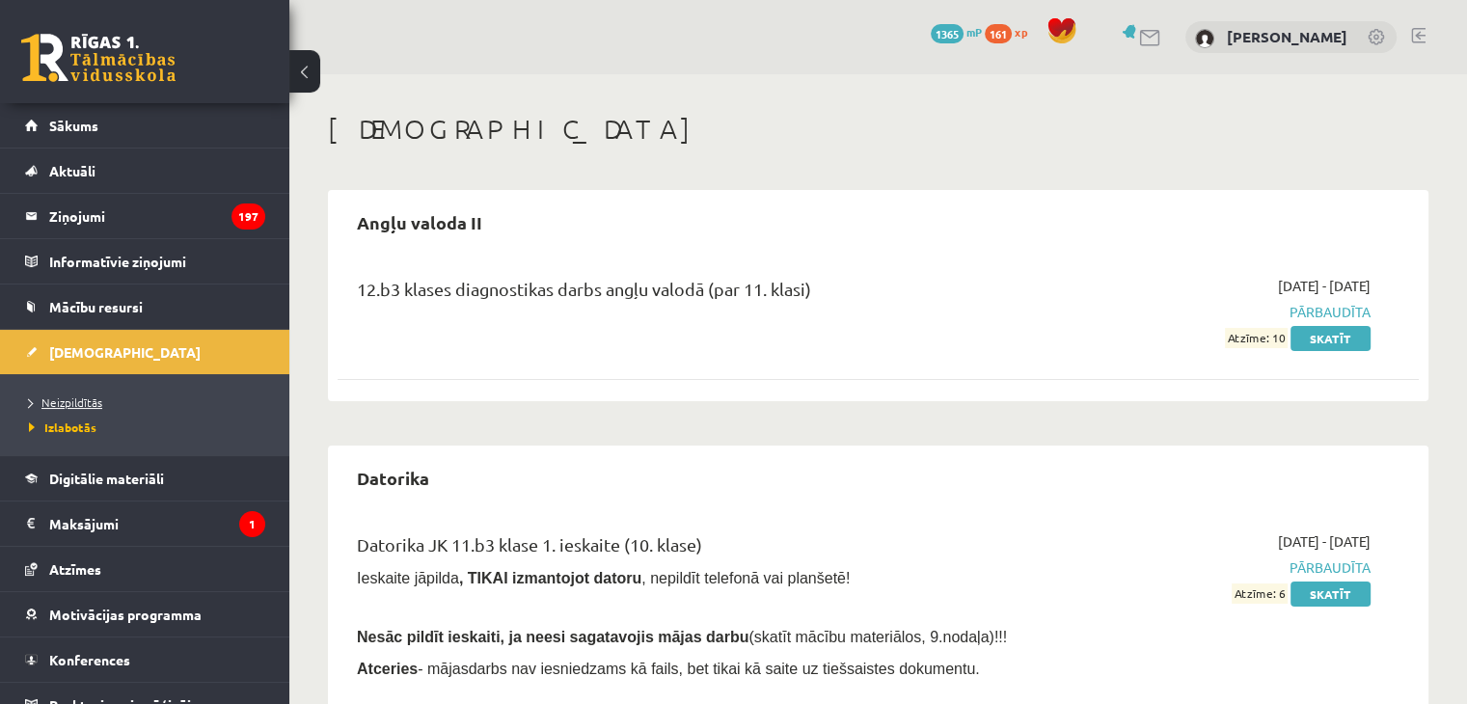
click at [81, 401] on span "Neizpildītās" at bounding box center [65, 402] width 73 height 15
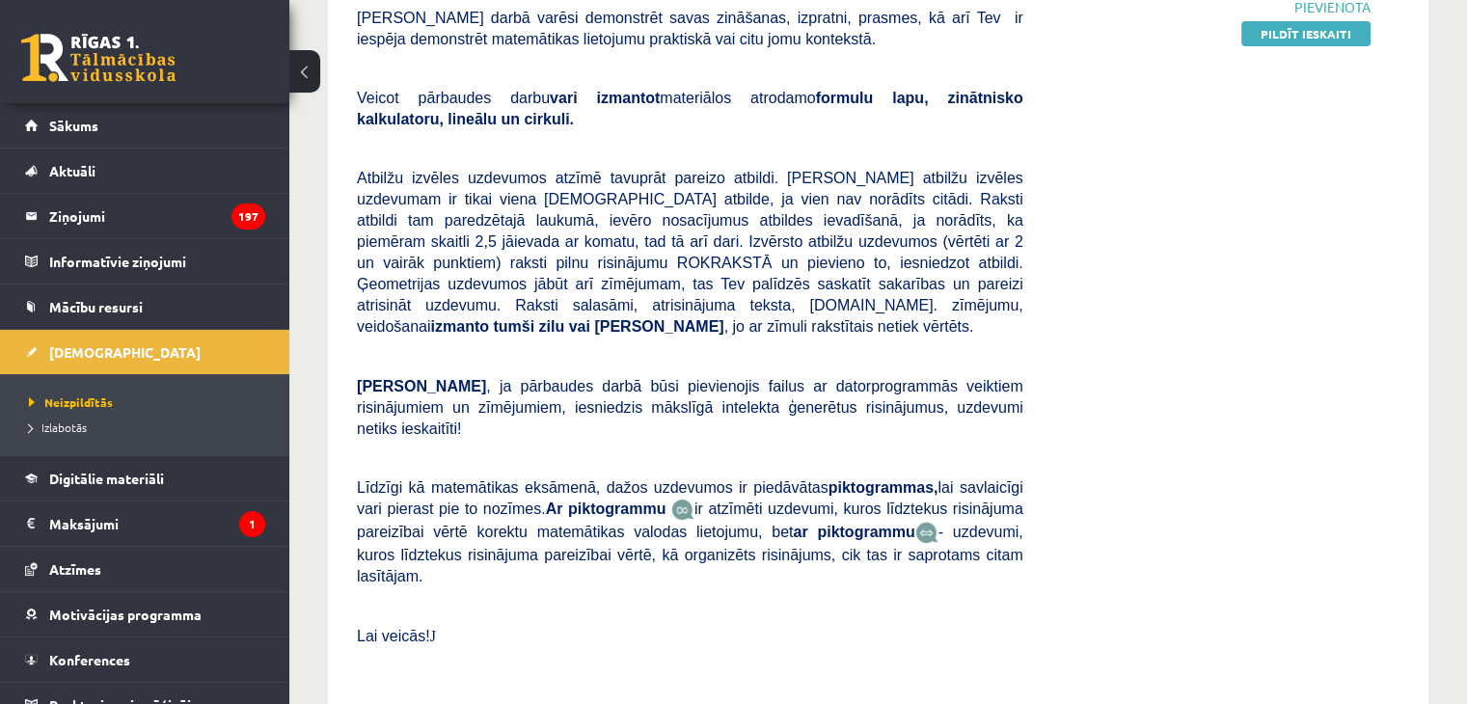
scroll to position [295, 0]
